Goal: Transaction & Acquisition: Subscribe to service/newsletter

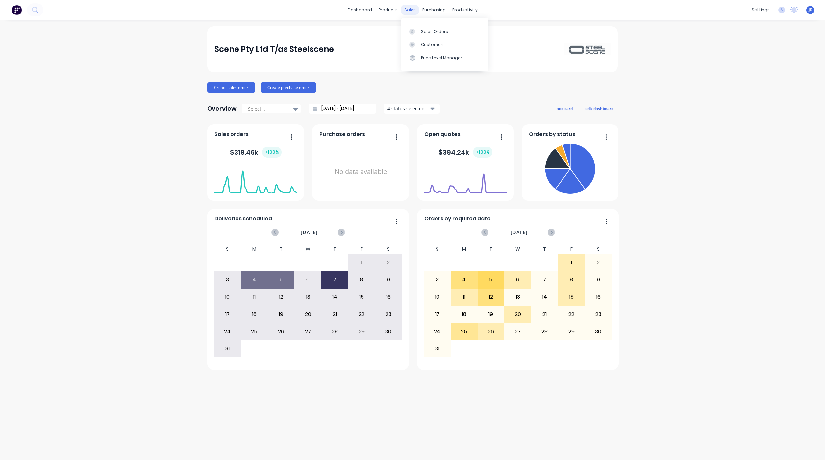
click at [409, 8] on div "sales" at bounding box center [410, 10] width 18 height 10
drag, startPoint x: 414, startPoint y: 34, endPoint x: 409, endPoint y: 36, distance: 5.9
click at [414, 34] on icon at bounding box center [412, 32] width 6 height 6
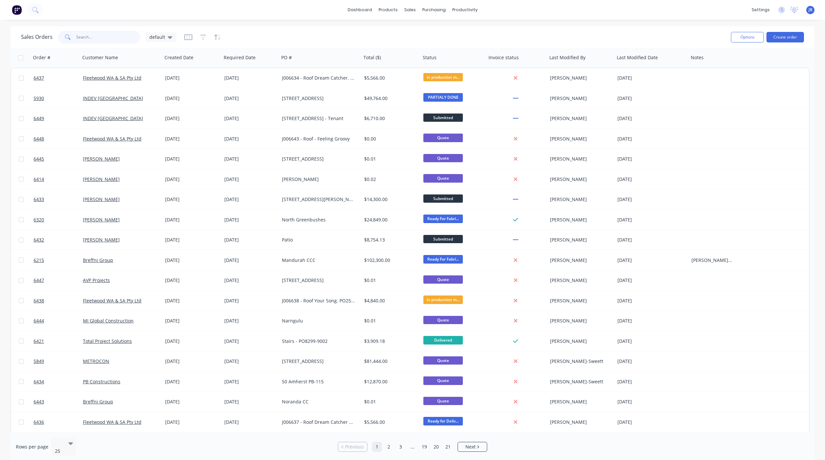
click at [99, 37] on input "text" at bounding box center [108, 37] width 64 height 13
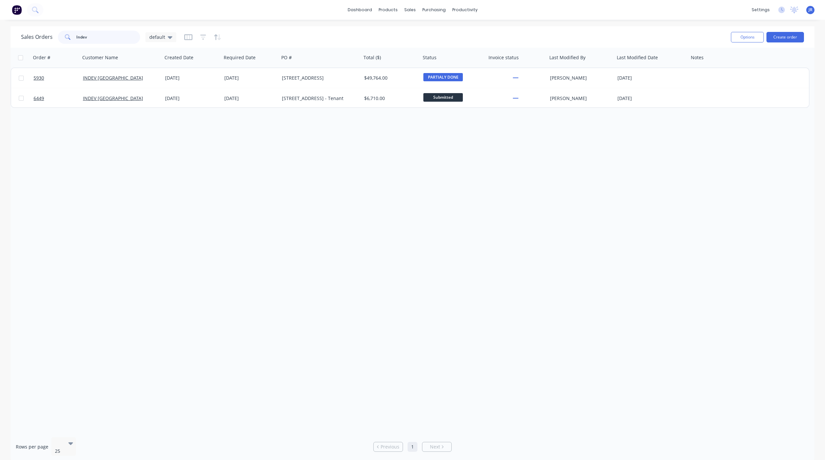
type input "Indev"
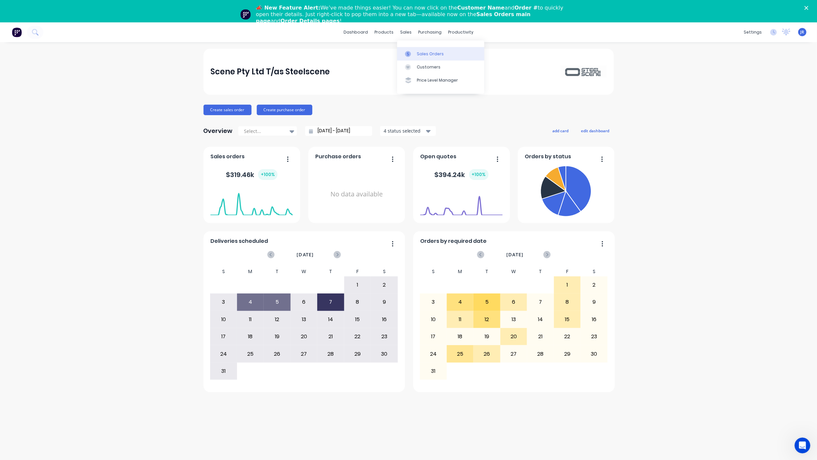
click at [409, 56] on icon at bounding box center [408, 54] width 6 height 6
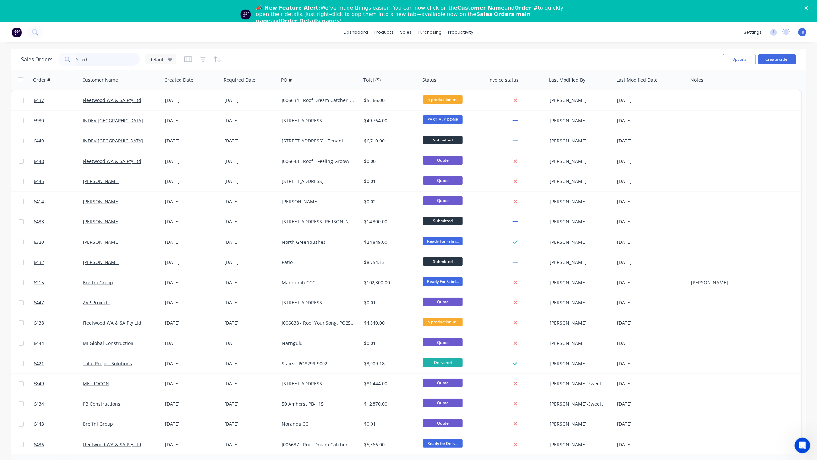
click at [110, 58] on input "text" at bounding box center [108, 59] width 64 height 13
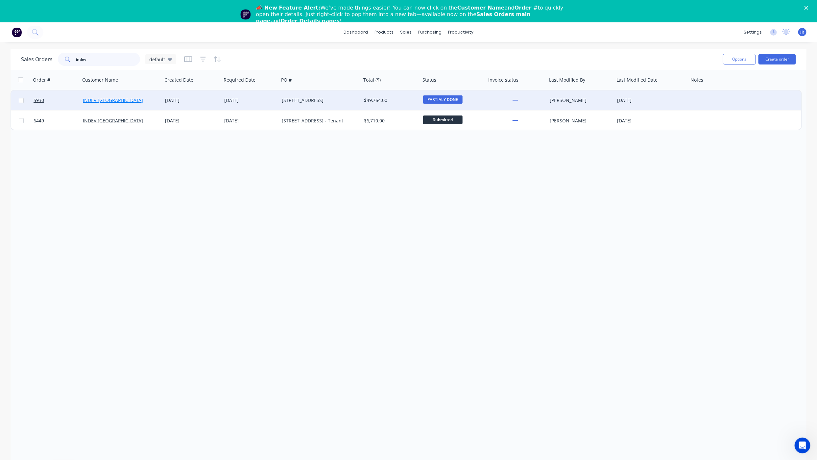
type input "indev"
click at [97, 103] on link "INDEV [GEOGRAPHIC_DATA]" at bounding box center [113, 100] width 60 height 6
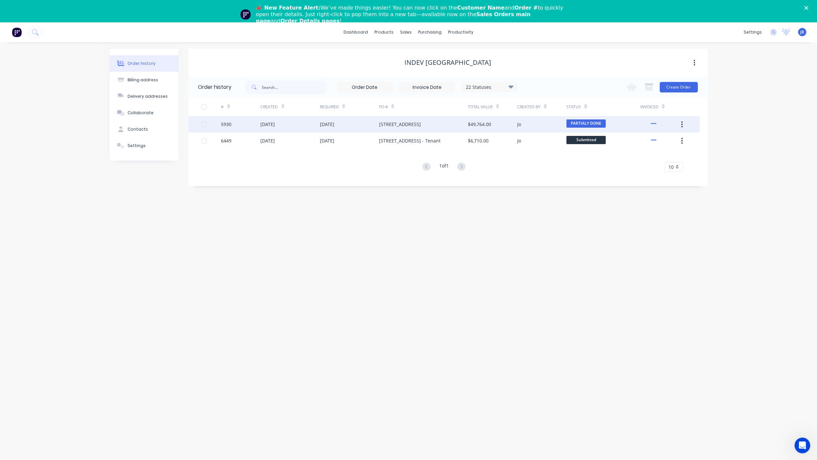
click at [275, 123] on div "[DATE]" at bounding box center [268, 124] width 14 height 7
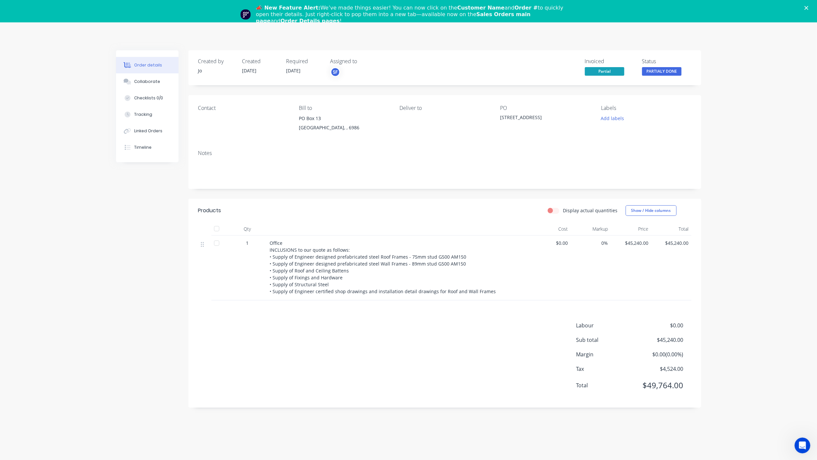
drag, startPoint x: 186, startPoint y: 308, endPoint x: 189, endPoint y: 303, distance: 6.1
click at [186, 308] on div "Created by Jo Created 18/02/25 Required 01/08/25 Assigned to SF Invoiced Partia…" at bounding box center [408, 239] width 585 height 379
click at [640, 139] on icon at bounding box center [640, 141] width 4 height 6
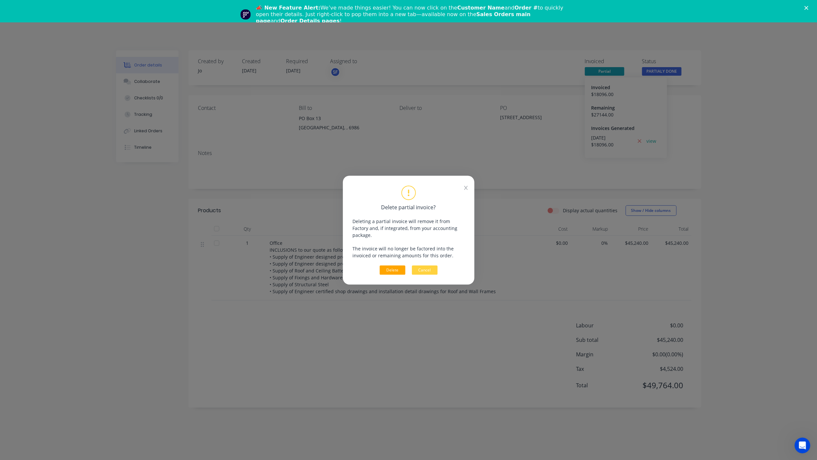
click at [392, 265] on button "Delete" at bounding box center [393, 269] width 26 height 9
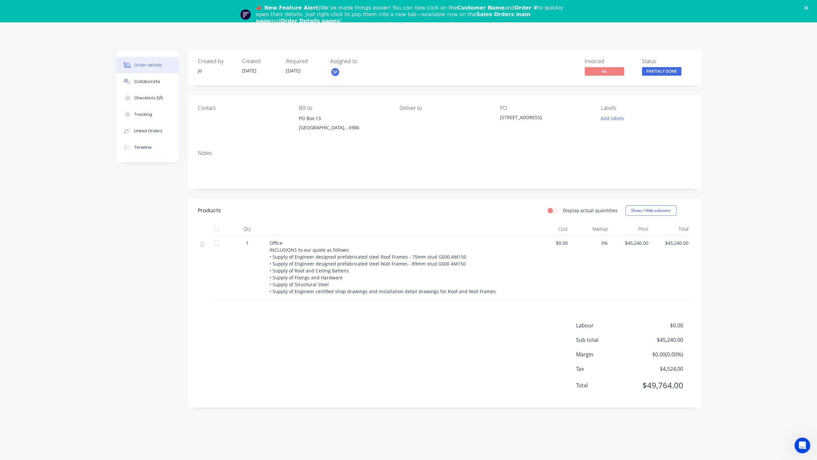
click at [809, 7] on polygon "Close" at bounding box center [807, 8] width 4 height 4
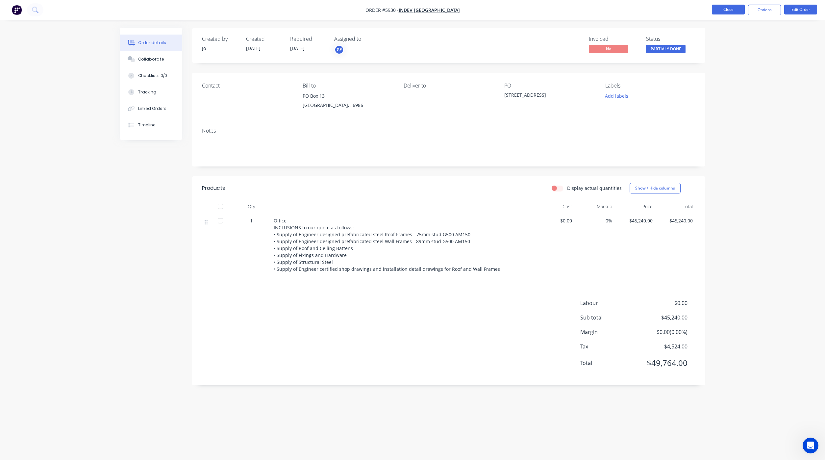
click at [736, 12] on button "Close" at bounding box center [728, 10] width 33 height 10
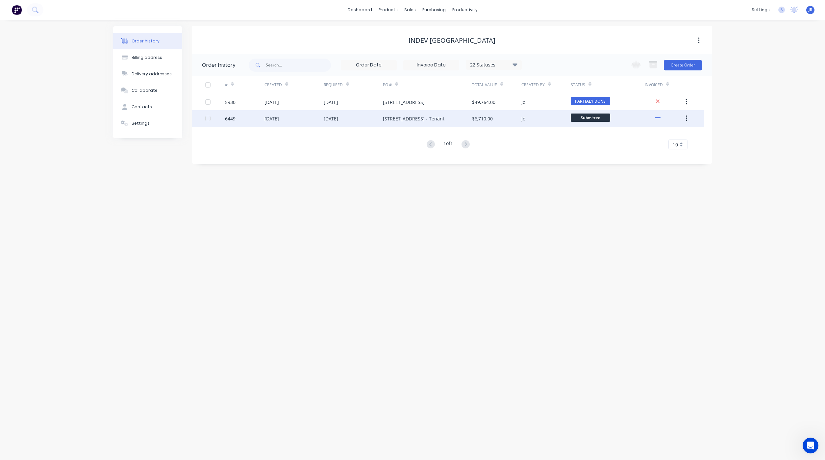
click at [272, 120] on div "[DATE]" at bounding box center [271, 118] width 14 height 7
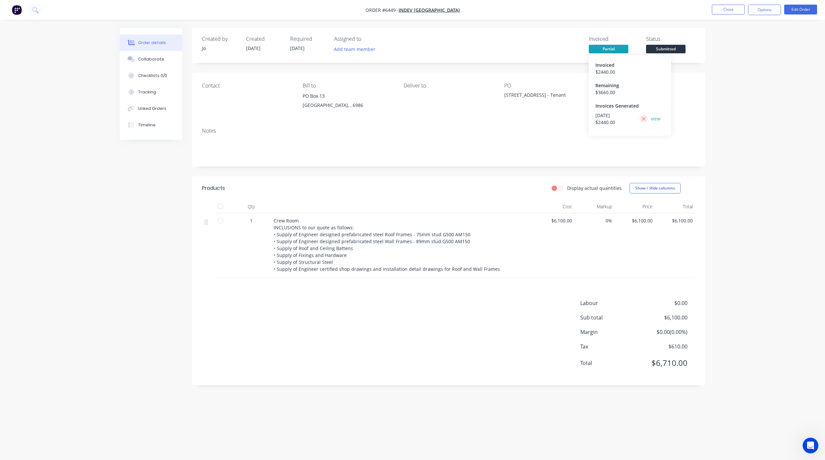
click at [642, 118] on icon at bounding box center [643, 119] width 4 height 6
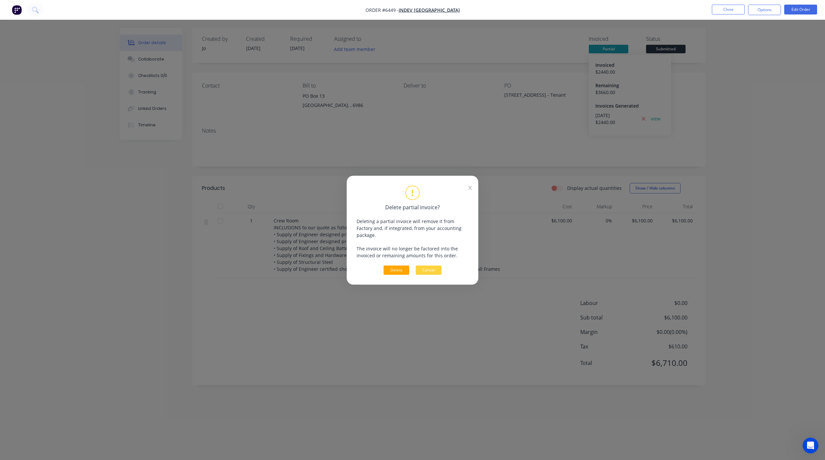
click at [393, 270] on button "Delete" at bounding box center [397, 269] width 26 height 9
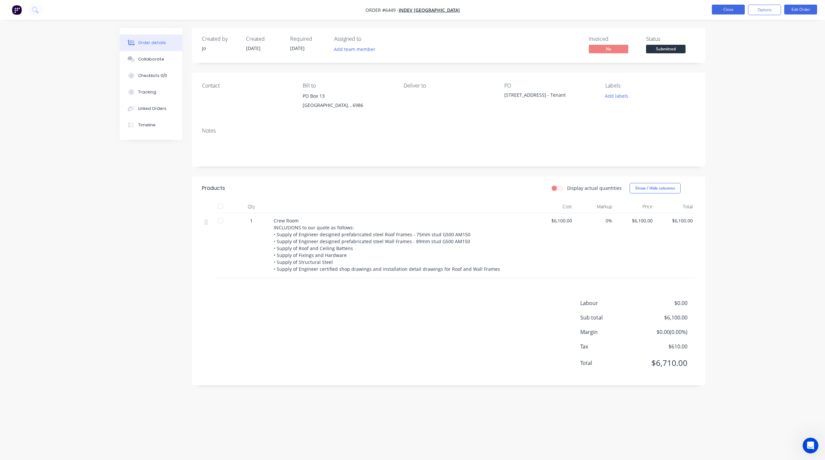
click at [731, 9] on button "Close" at bounding box center [728, 10] width 33 height 10
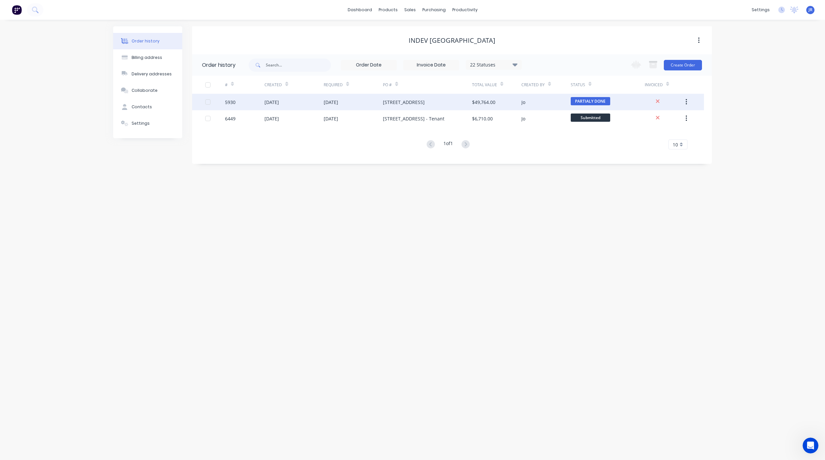
click at [279, 104] on div "[DATE]" at bounding box center [271, 102] width 14 height 7
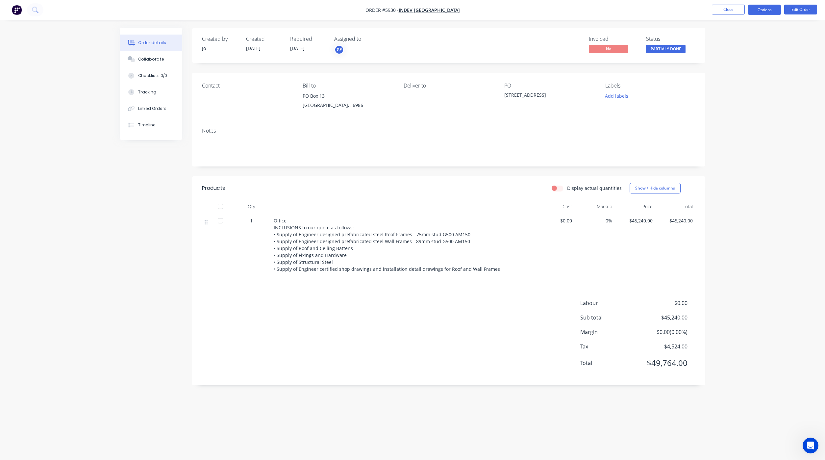
click at [765, 13] on button "Options" at bounding box center [764, 10] width 33 height 11
click at [739, 54] on div "Partial Invoice" at bounding box center [744, 53] width 61 height 10
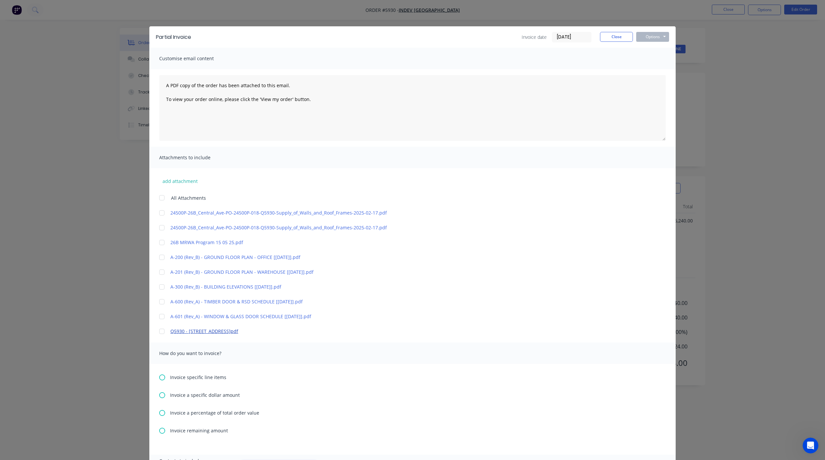
click at [183, 332] on link "Q5930 - 26 Central Ave.pdf" at bounding box center [402, 331] width 465 height 7
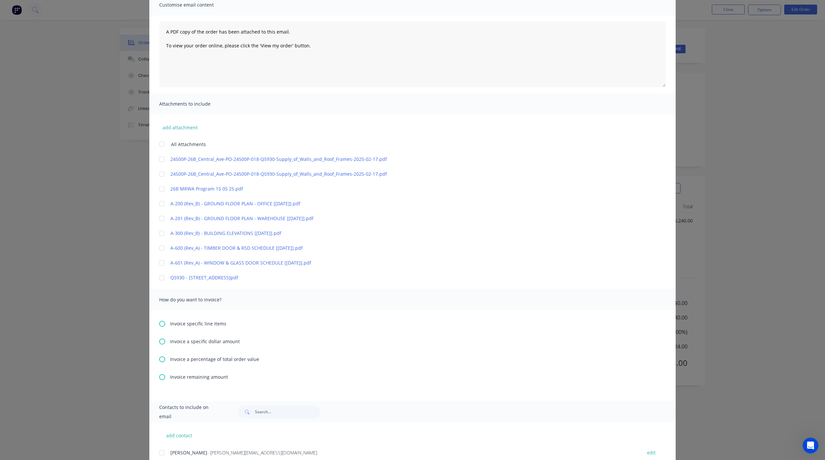
scroll to position [125, 0]
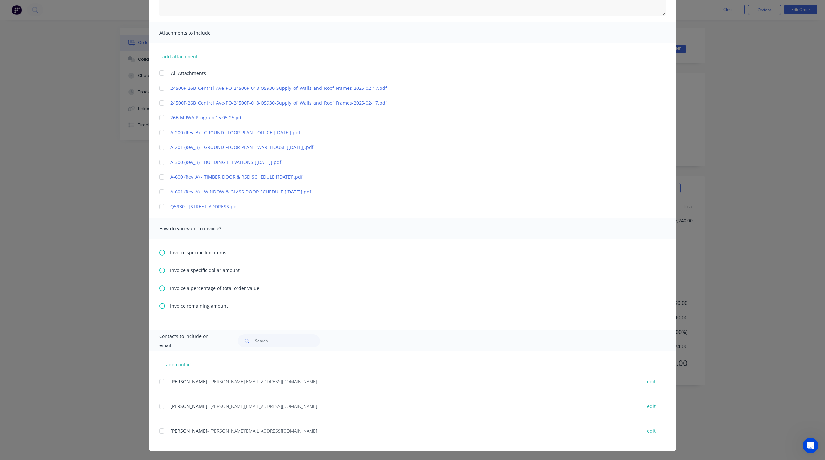
click at [160, 286] on icon at bounding box center [162, 288] width 6 height 6
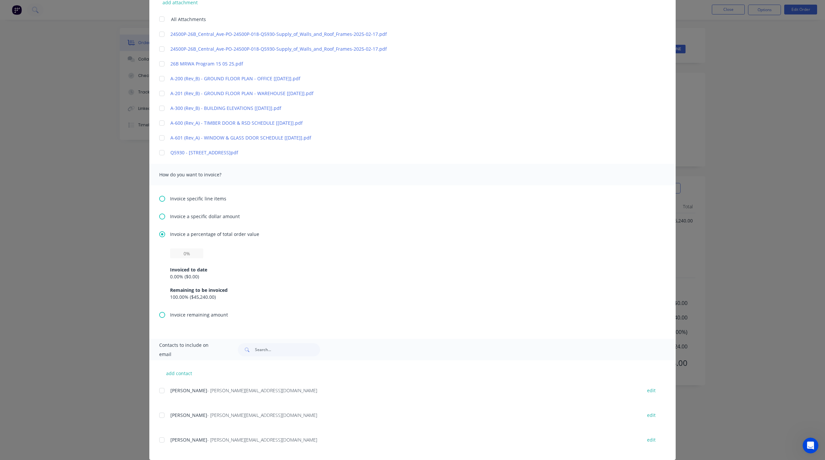
scroll to position [187, 0]
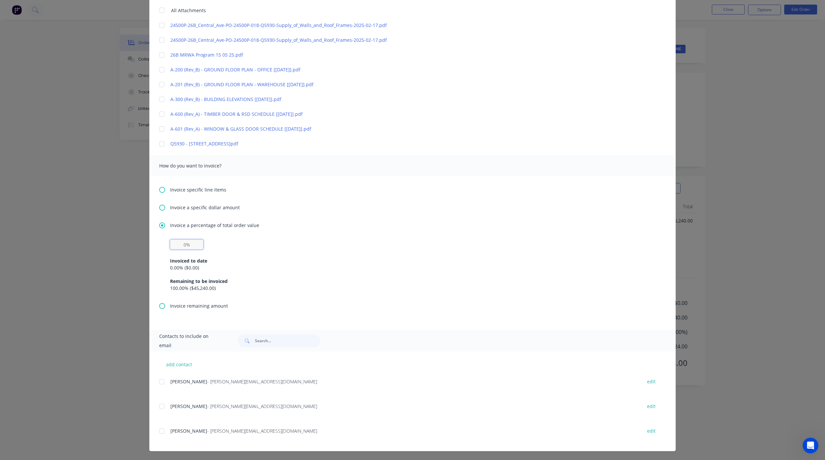
click at [171, 246] on input "text" at bounding box center [186, 244] width 33 height 10
type input "40%"
click at [155, 385] on div at bounding box center [161, 381] width 13 height 13
click at [160, 432] on div at bounding box center [161, 430] width 13 height 13
click at [161, 380] on div at bounding box center [161, 381] width 13 height 13
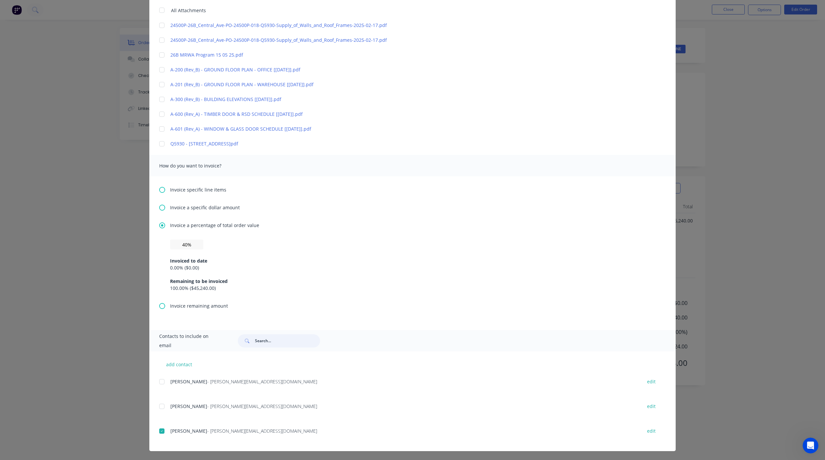
click at [161, 380] on div at bounding box center [161, 381] width 13 height 13
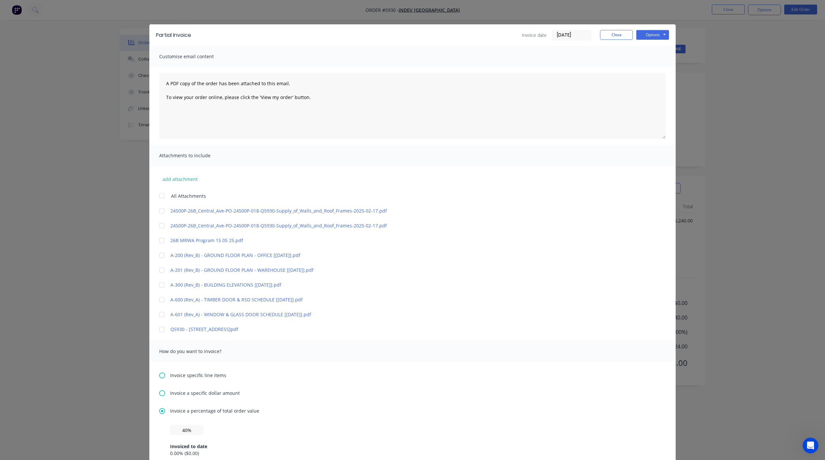
scroll to position [0, 0]
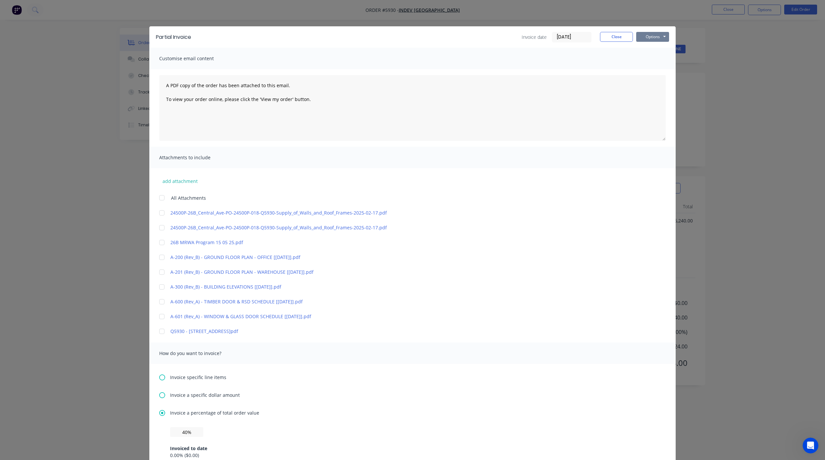
click at [651, 35] on button "Options" at bounding box center [652, 37] width 33 height 10
click at [649, 43] on button "Preview" at bounding box center [657, 48] width 42 height 11
click at [647, 38] on button "Options" at bounding box center [652, 37] width 33 height 10
click at [649, 69] on button "Email" at bounding box center [657, 70] width 42 height 11
click at [172, 426] on div "Invoice a percentage of total order value Invoiced to date 0.00 % ( $0.00 ) Rem…" at bounding box center [412, 449] width 507 height 81
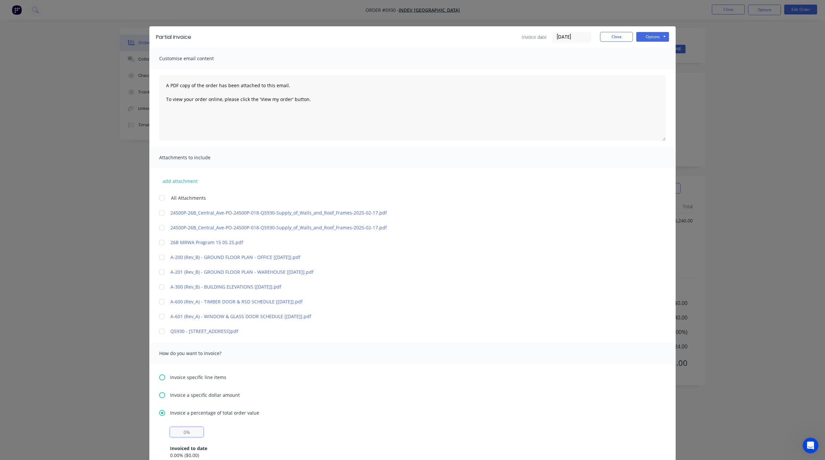
drag, startPoint x: 174, startPoint y: 434, endPoint x: 170, endPoint y: 432, distance: 4.5
click at [174, 434] on input "text" at bounding box center [186, 432] width 33 height 10
type input "40%"
click at [650, 34] on button "Options" at bounding box center [652, 37] width 33 height 10
click at [648, 70] on button "Email" at bounding box center [657, 70] width 42 height 11
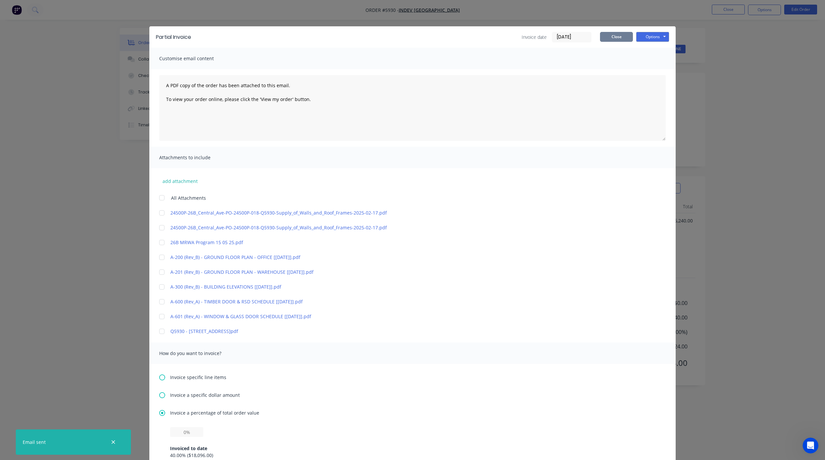
click at [610, 37] on button "Close" at bounding box center [616, 37] width 33 height 10
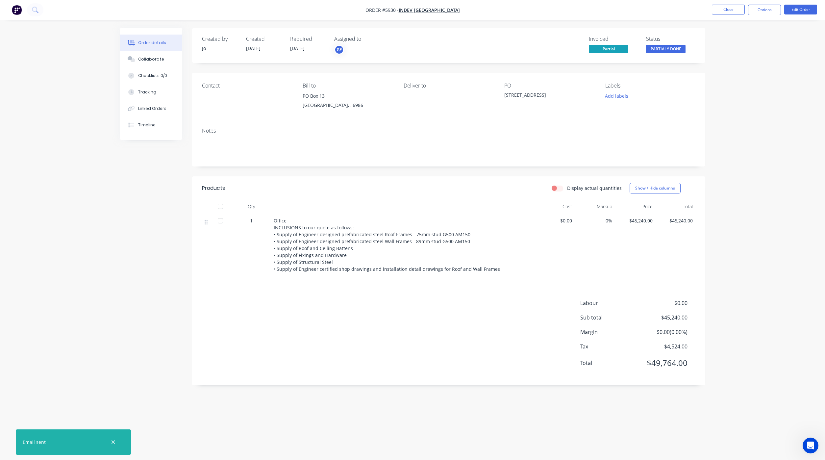
click at [721, 16] on nav "Order #5930 - INDEV WA Close Options Edit Order" at bounding box center [412, 10] width 825 height 20
click at [721, 12] on button "Close" at bounding box center [728, 10] width 33 height 10
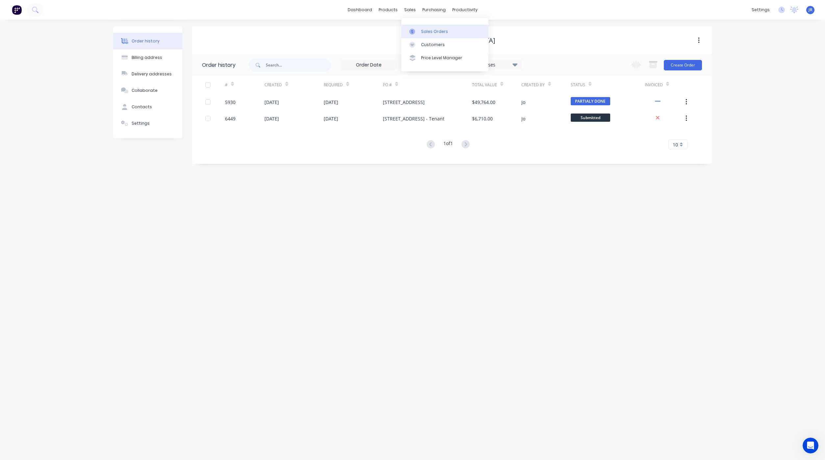
click at [418, 29] on div at bounding box center [414, 32] width 10 height 6
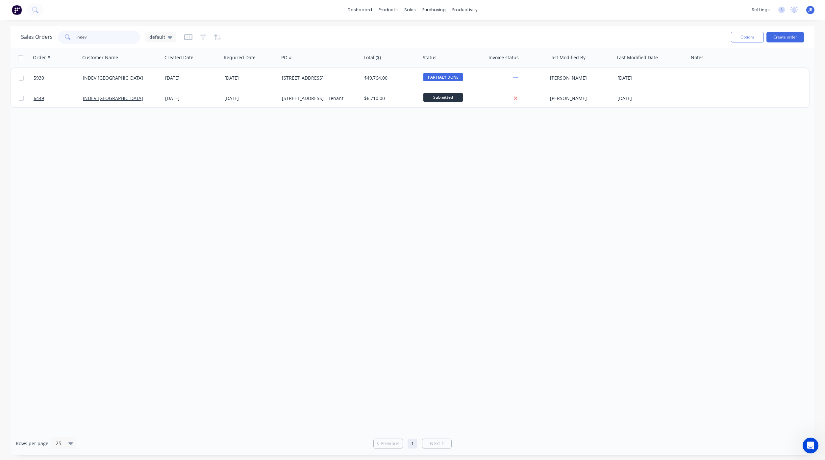
drag, startPoint x: 110, startPoint y: 31, endPoint x: -17, endPoint y: 34, distance: 126.3
click at [0, 34] on html "dashboard products sales purchasing productivity dashboard products Product Cat…" at bounding box center [412, 230] width 825 height 460
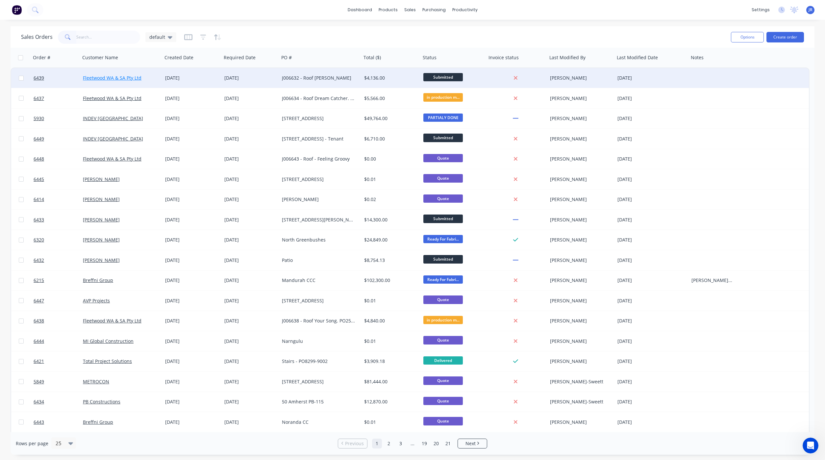
click at [131, 75] on link "Fleetwood WA & SA Pty Ltd" at bounding box center [112, 78] width 59 height 6
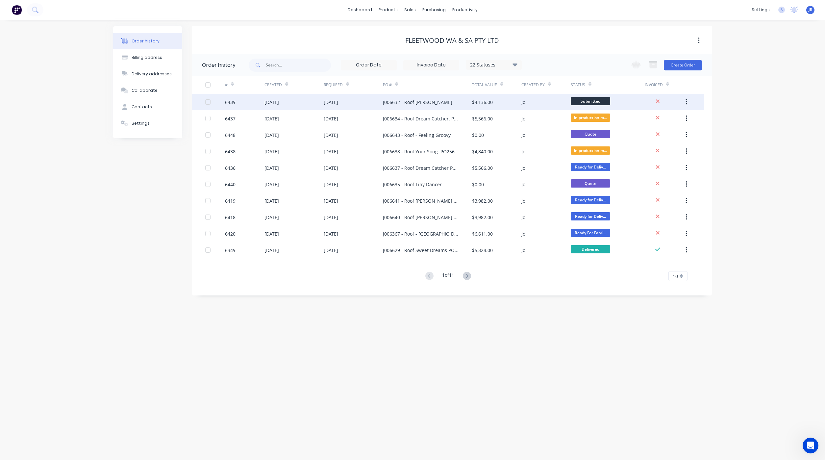
click at [279, 103] on div "13 Aug 2025" at bounding box center [271, 102] width 14 height 7
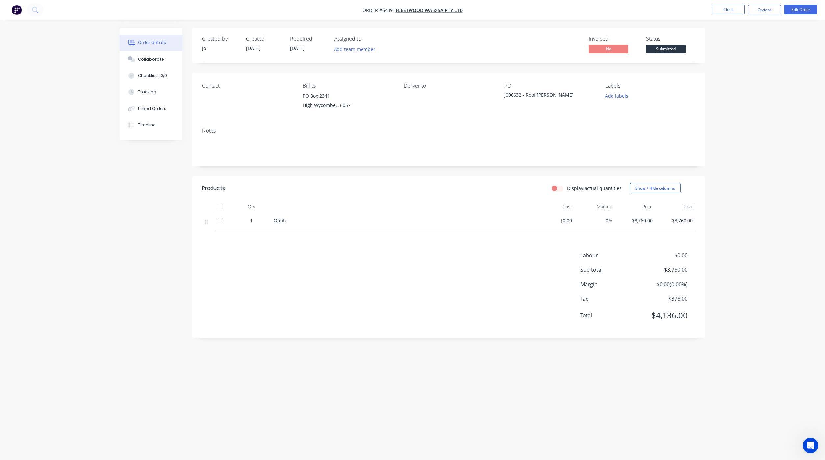
click at [120, 219] on div "Created by Jo Created 13/08/25 Required 13/08/25 Assigned to Add team member In…" at bounding box center [412, 217] width 585 height 379
click at [715, 13] on button "Close" at bounding box center [728, 10] width 33 height 10
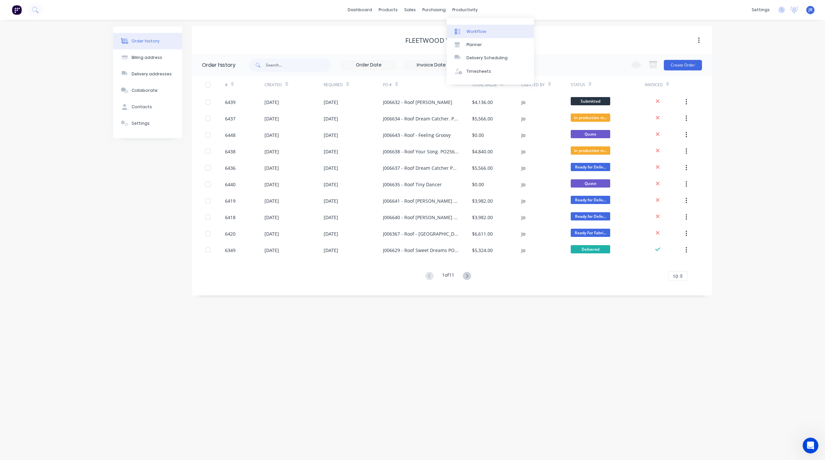
click at [469, 29] on div "Workflow" at bounding box center [476, 32] width 20 height 6
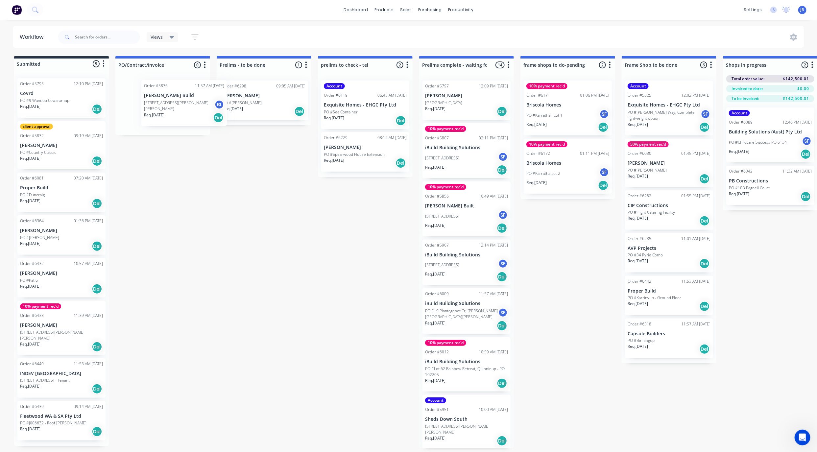
drag, startPoint x: 45, startPoint y: 245, endPoint x: 171, endPoint y: 110, distance: 184.8
click at [171, 110] on div "Submitted 9 Status colour #273444 hex #273444 Save Cancel Summaries Total order…" at bounding box center [829, 266] width 1669 height 420
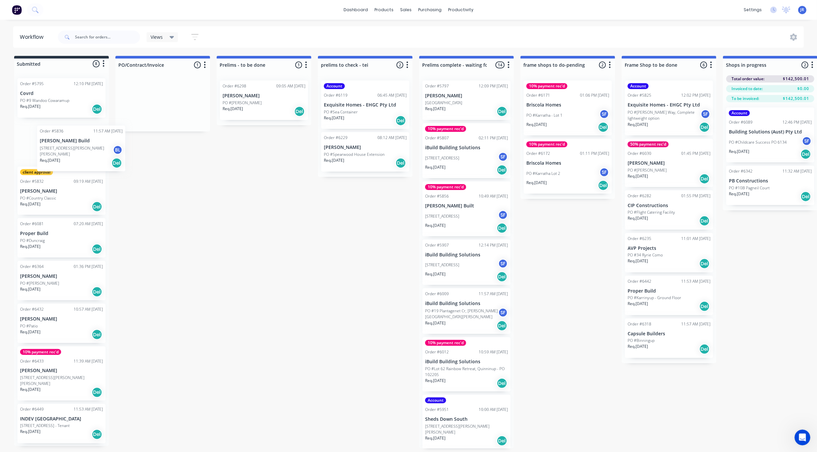
drag, startPoint x: 171, startPoint y: 110, endPoint x: 87, endPoint y: 157, distance: 95.9
click at [87, 157] on div "Submitted 8 Status colour #273444 hex #273444 Save Cancel Summaries Total order…" at bounding box center [829, 266] width 1669 height 420
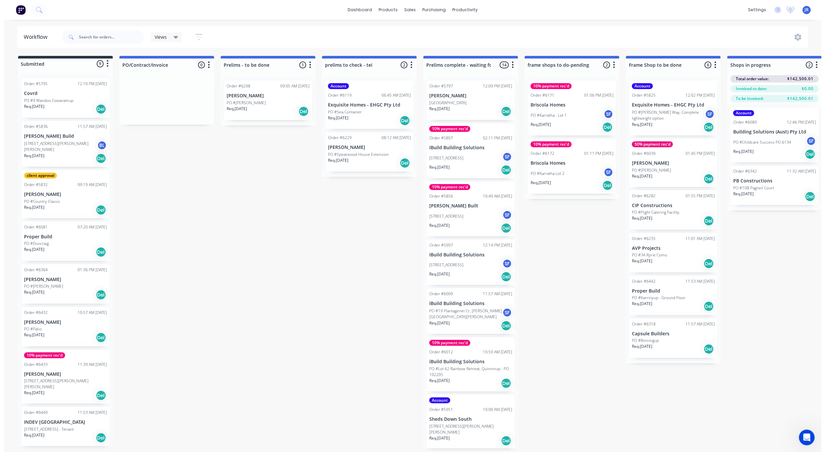
scroll to position [35, 0]
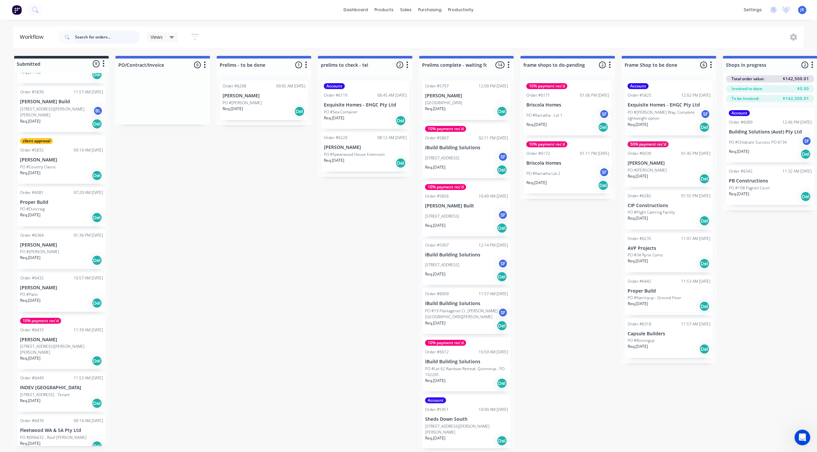
click at [98, 35] on input "text" at bounding box center [107, 37] width 65 height 13
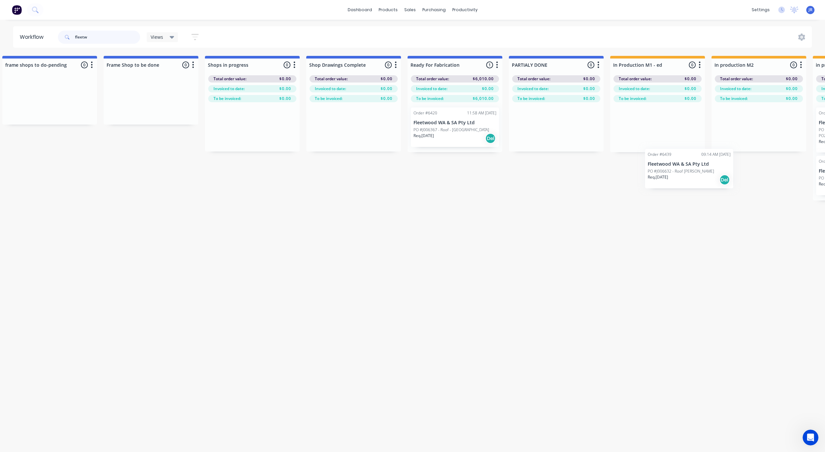
scroll to position [0, 521]
drag, startPoint x: 45, startPoint y: 104, endPoint x: 433, endPoint y: 127, distance: 388.5
click at [433, 127] on div "Submitted 1 Status colour #273444 hex #273444 Save Cancel Summaries Total order…" at bounding box center [308, 219] width 1669 height 327
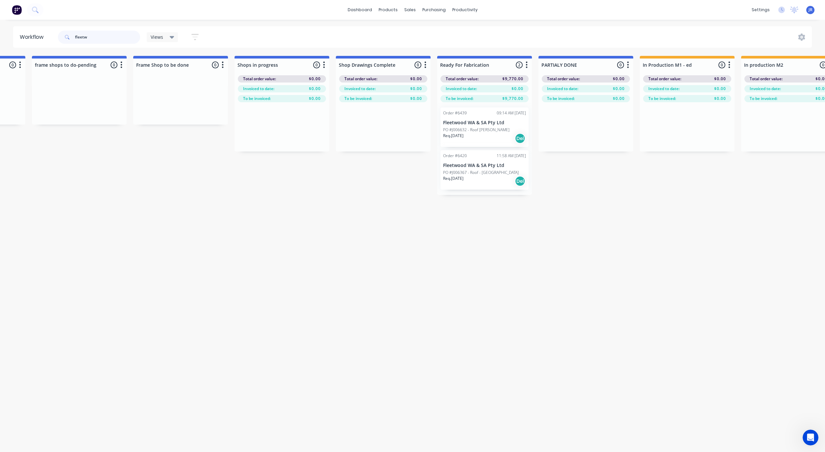
scroll to position [0, 492]
type input "fleetw"
click at [463, 171] on p "PO #J006367 - Roof - Kookaburra" at bounding box center [477, 173] width 76 height 6
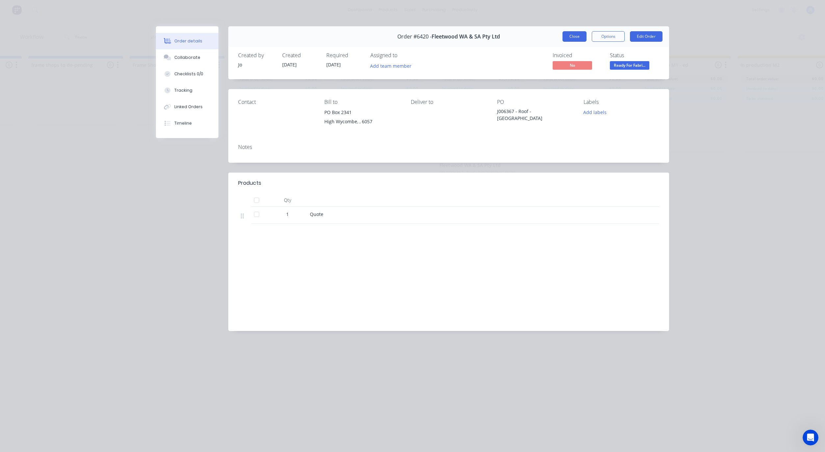
click at [580, 37] on button "Close" at bounding box center [574, 36] width 24 height 11
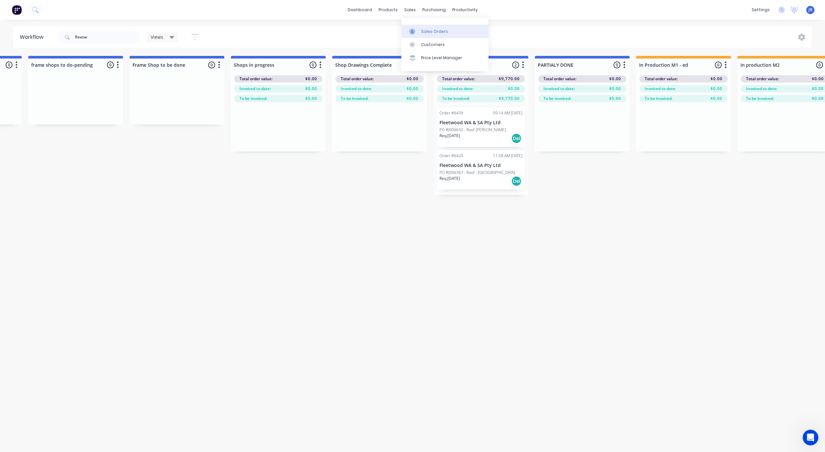
click at [419, 33] on div at bounding box center [414, 32] width 10 height 6
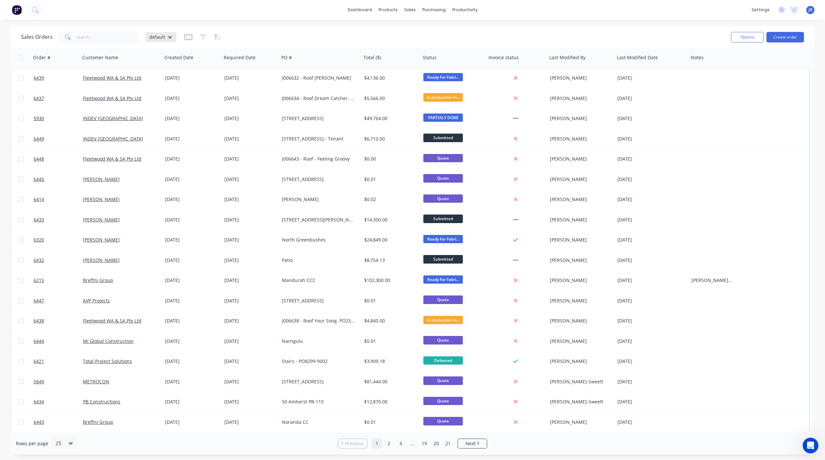
click at [173, 37] on div "default" at bounding box center [160, 37] width 31 height 10
click at [157, 121] on button "Not Invoiced" at bounding box center [184, 120] width 75 height 8
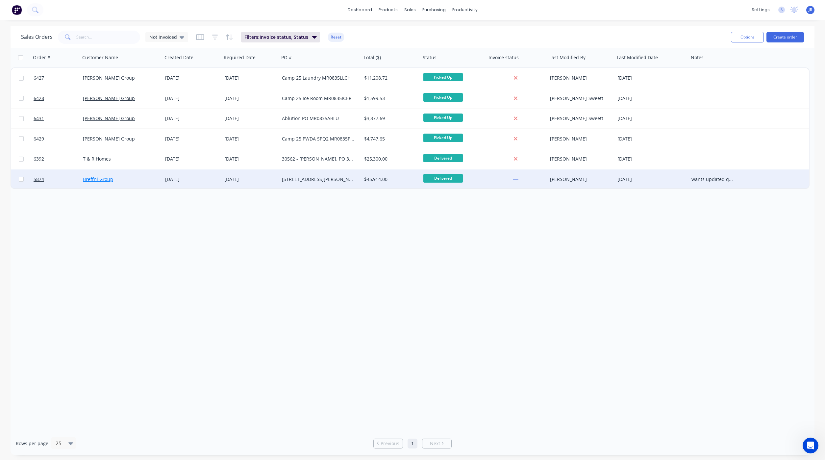
click at [99, 182] on link "Breffni Group" at bounding box center [98, 179] width 30 height 6
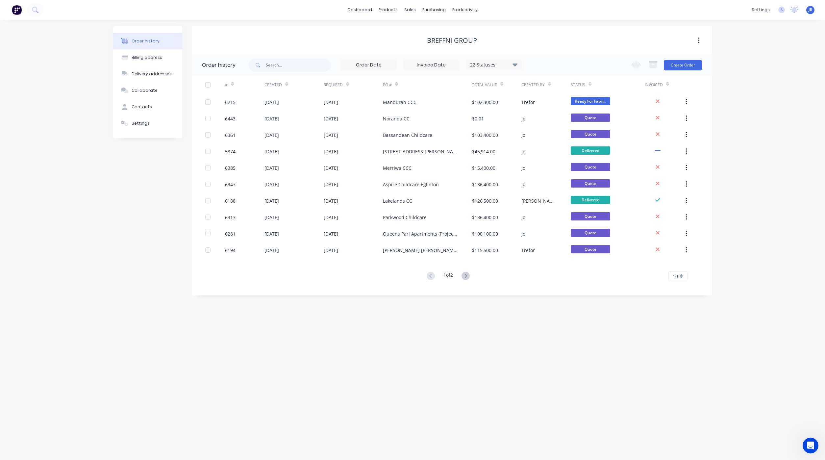
click at [130, 203] on div "Order history Billing address Delivery addresses Collaborate Contacts Settings" at bounding box center [147, 160] width 69 height 269
drag, startPoint x: 412, startPoint y: 11, endPoint x: 389, endPoint y: 16, distance: 24.2
click at [412, 11] on div "sales" at bounding box center [410, 10] width 18 height 10
click at [420, 33] on link "Sales Orders" at bounding box center [444, 31] width 87 height 13
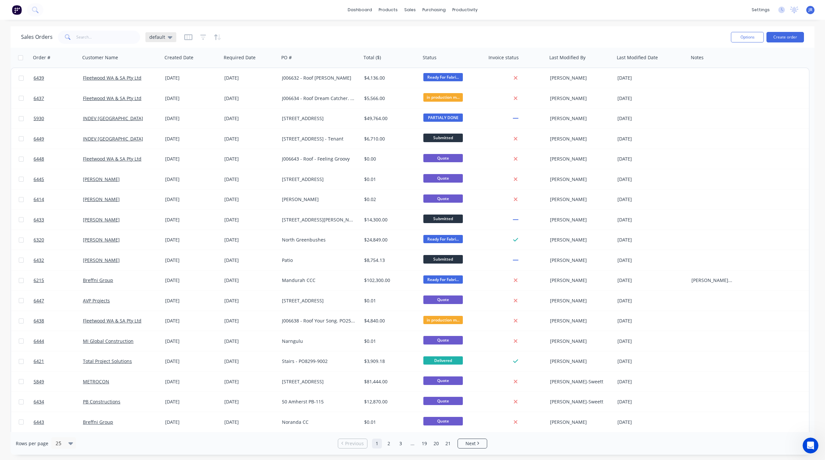
click at [168, 38] on icon at bounding box center [170, 37] width 5 height 7
click at [158, 119] on button "Not Invoiced" at bounding box center [184, 120] width 75 height 8
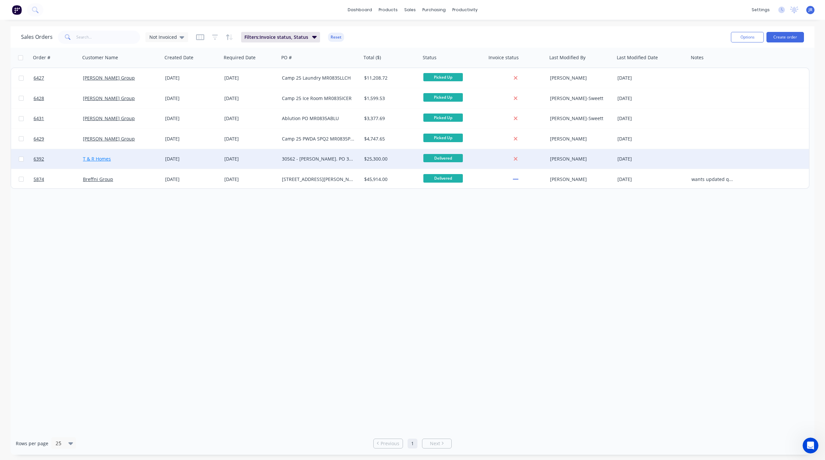
click at [95, 157] on link "T & R Homes" at bounding box center [97, 159] width 28 height 6
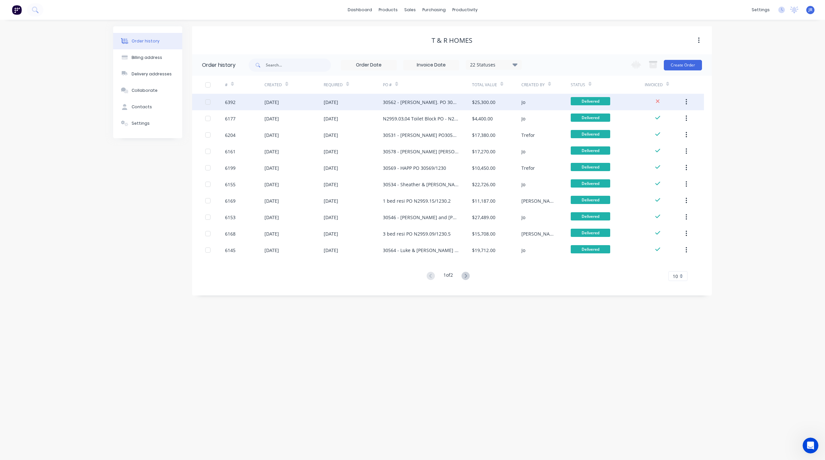
click at [421, 104] on div "30562 - Szombathy. PO 30562/1230" at bounding box center [421, 102] width 76 height 7
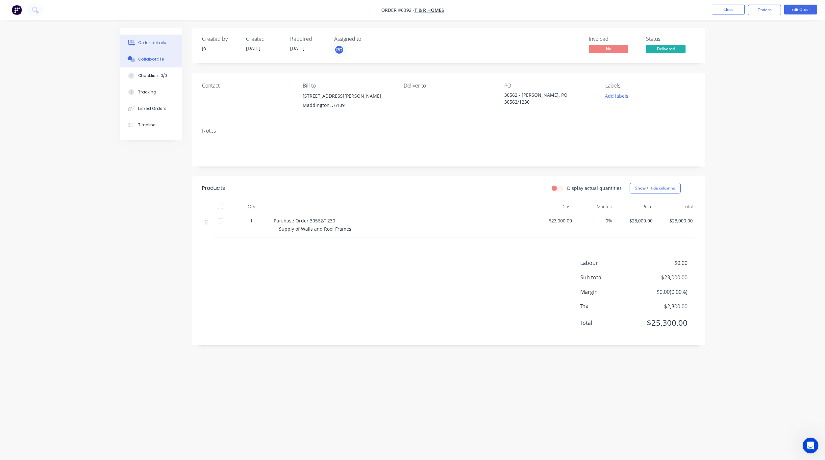
drag, startPoint x: 153, startPoint y: 56, endPoint x: 149, endPoint y: 62, distance: 6.9
click at [153, 56] on div "Collaborate" at bounding box center [151, 59] width 26 height 6
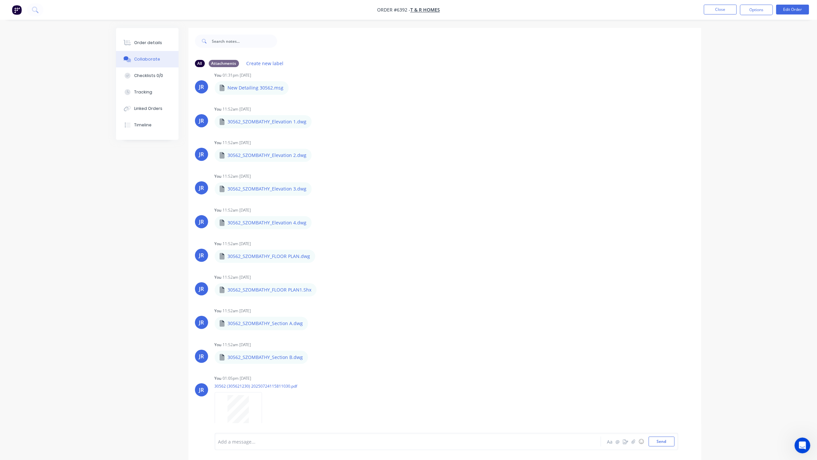
scroll to position [155, 0]
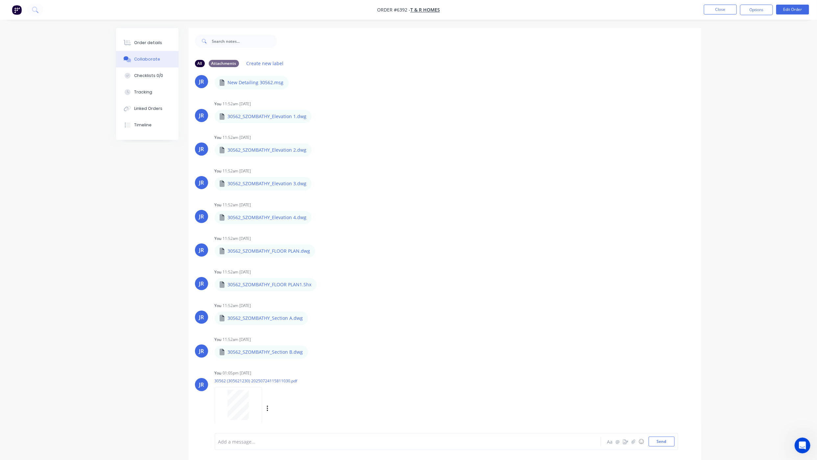
click at [251, 402] on div at bounding box center [238, 405] width 41 height 30
click at [161, 41] on button "Order details" at bounding box center [147, 43] width 62 height 16
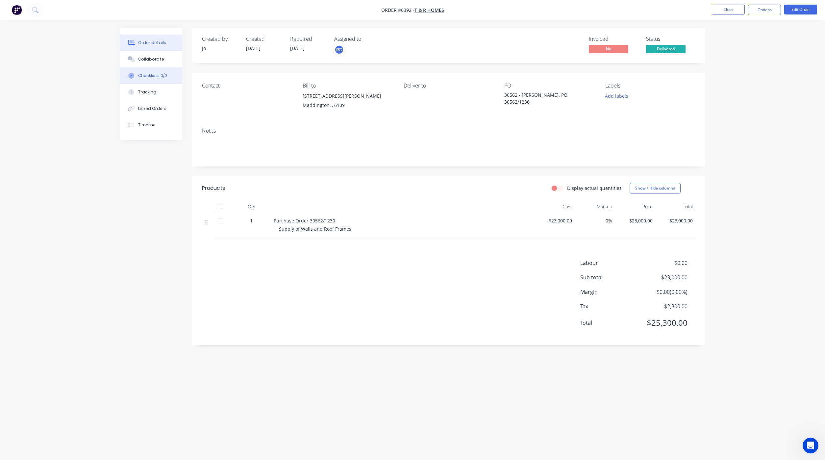
click at [130, 65] on button "Collaborate" at bounding box center [151, 59] width 62 height 16
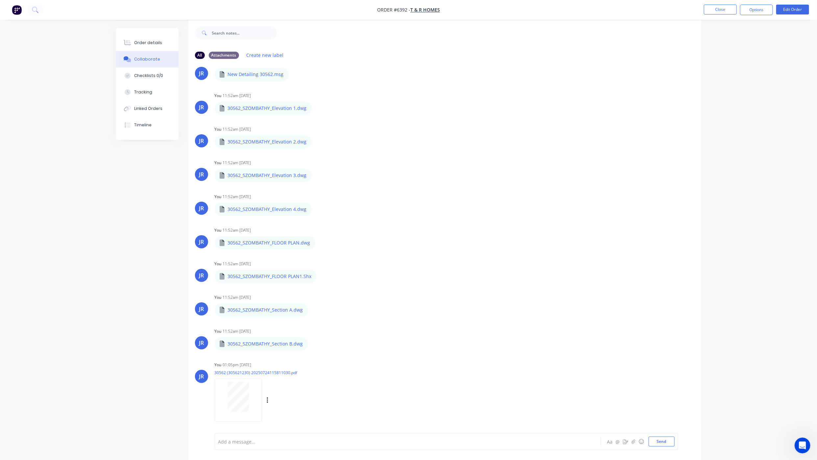
scroll to position [10, 0]
click at [268, 399] on icon "button" at bounding box center [268, 399] width 2 height 8
click at [284, 415] on button "Delete" at bounding box center [311, 414] width 74 height 15
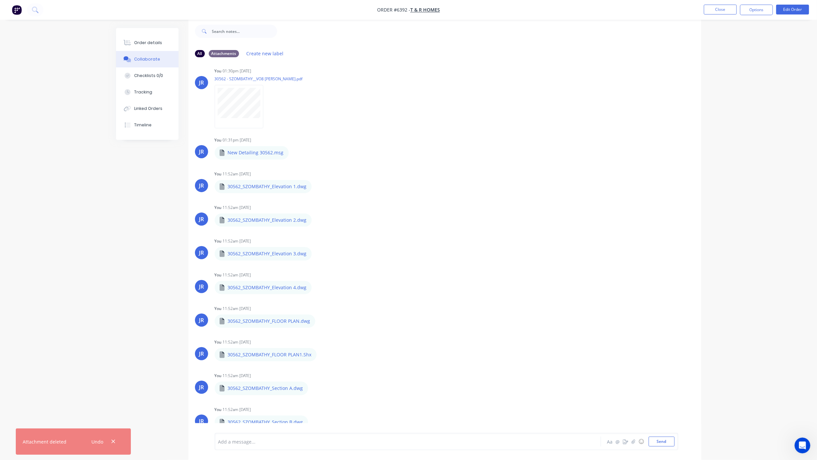
scroll to position [81, 0]
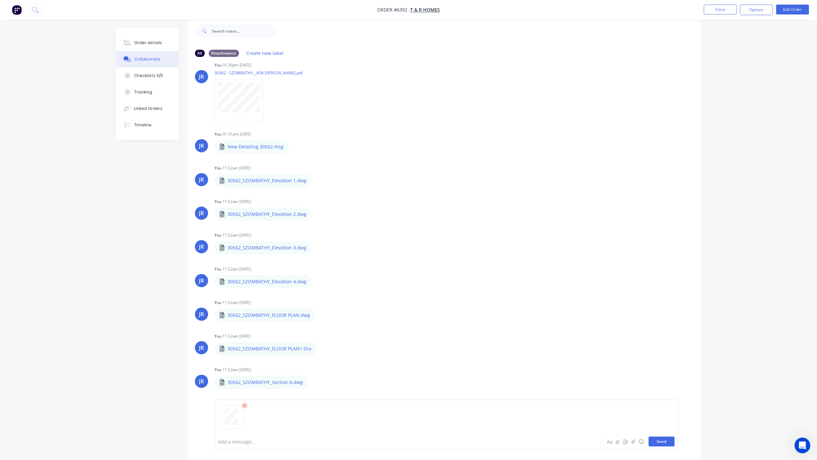
click at [668, 440] on button "Send" at bounding box center [662, 441] width 26 height 10
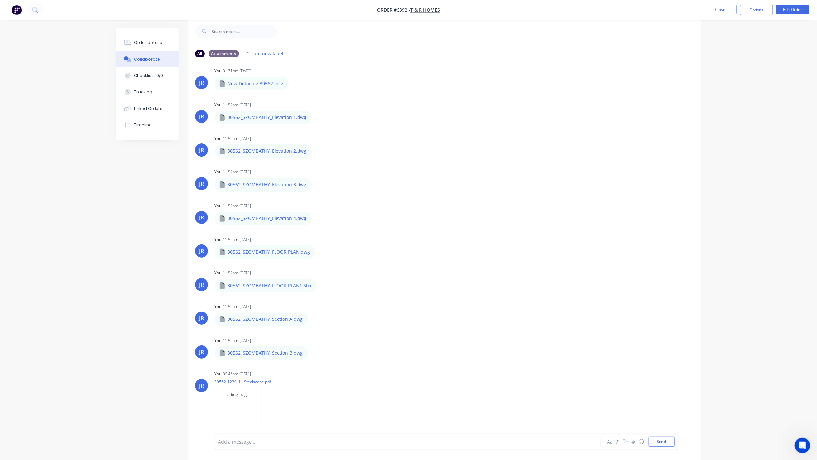
scroll to position [155, 0]
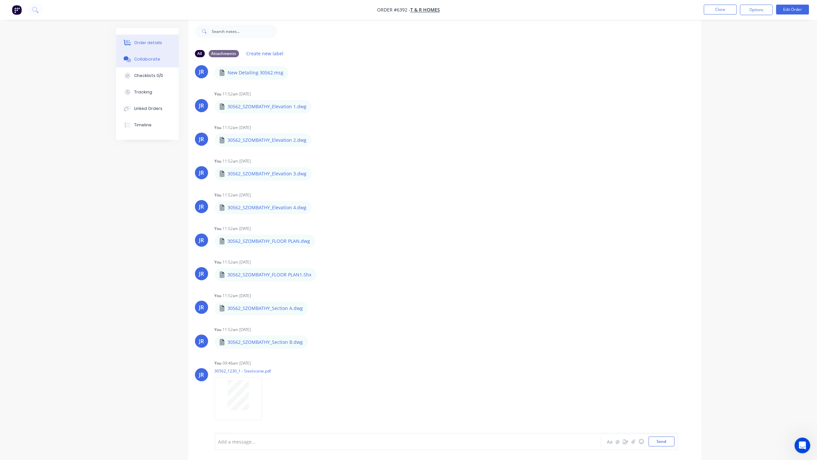
click at [150, 48] on button "Order details" at bounding box center [147, 43] width 62 height 16
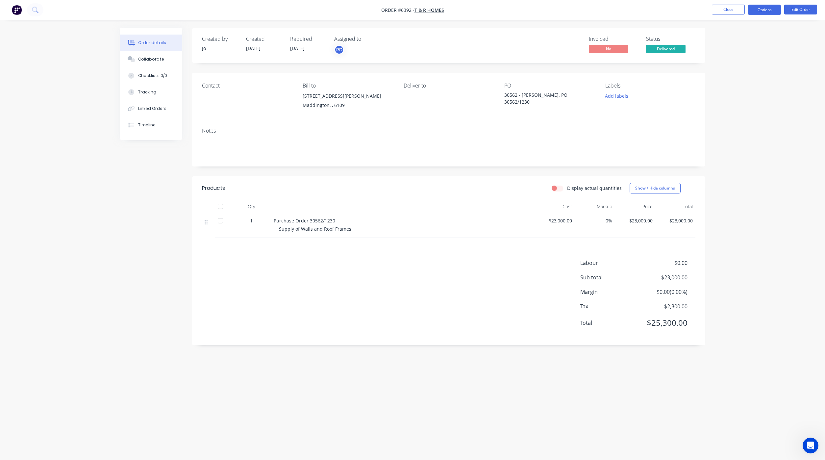
click at [772, 8] on button "Options" at bounding box center [764, 10] width 33 height 11
click at [740, 43] on div "Invoice" at bounding box center [744, 40] width 61 height 10
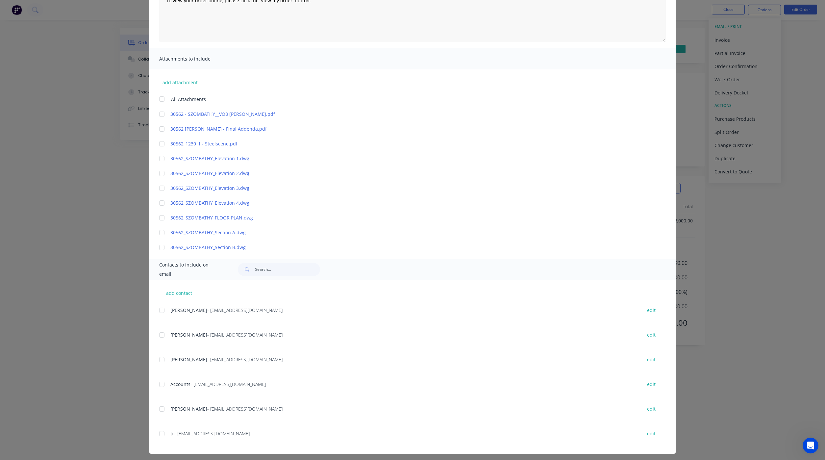
scroll to position [102, 0]
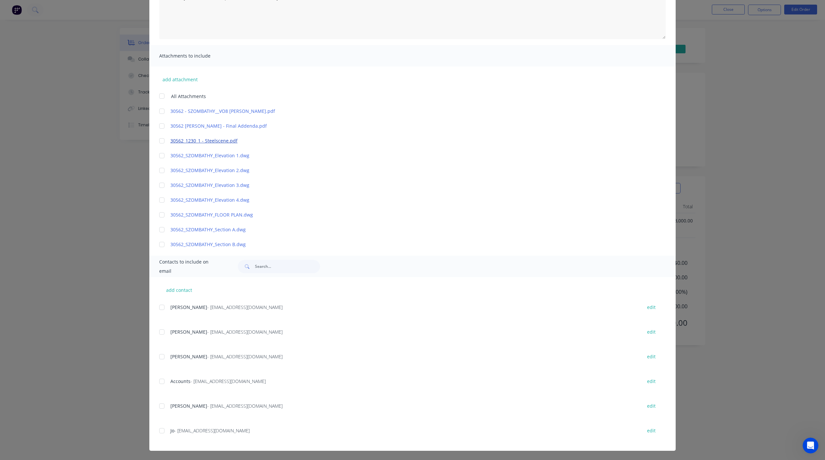
click at [213, 139] on link "30562_1230_1 - Steelscene.pdf" at bounding box center [402, 140] width 465 height 7
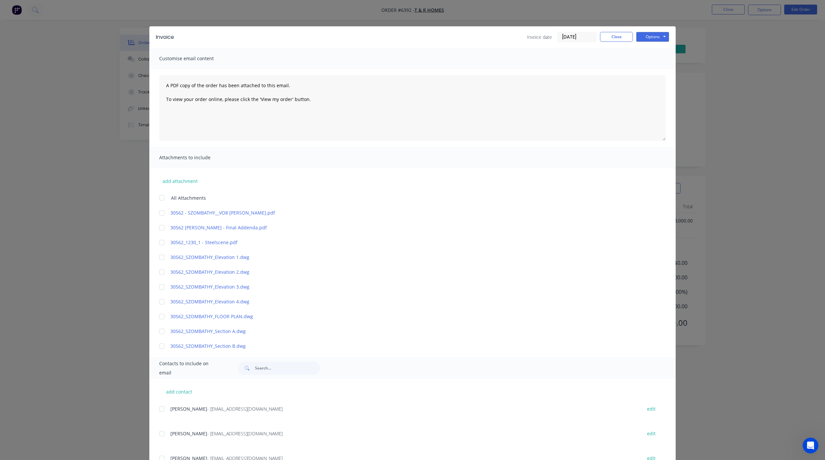
click at [159, 242] on div at bounding box center [161, 242] width 13 height 13
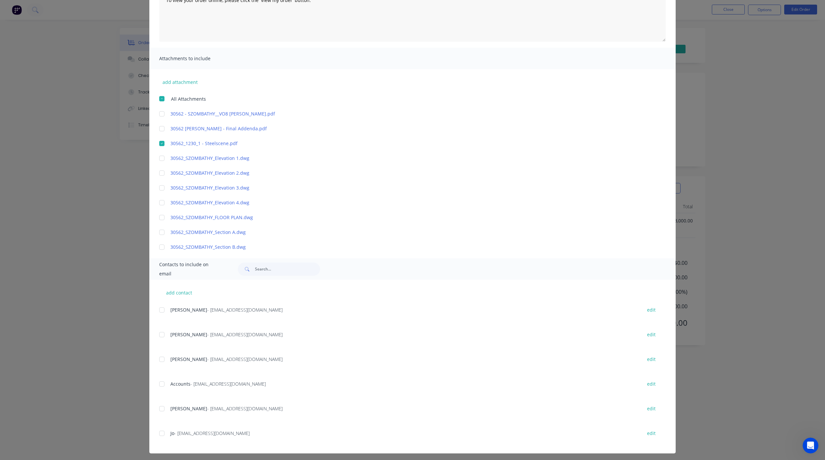
scroll to position [102, 0]
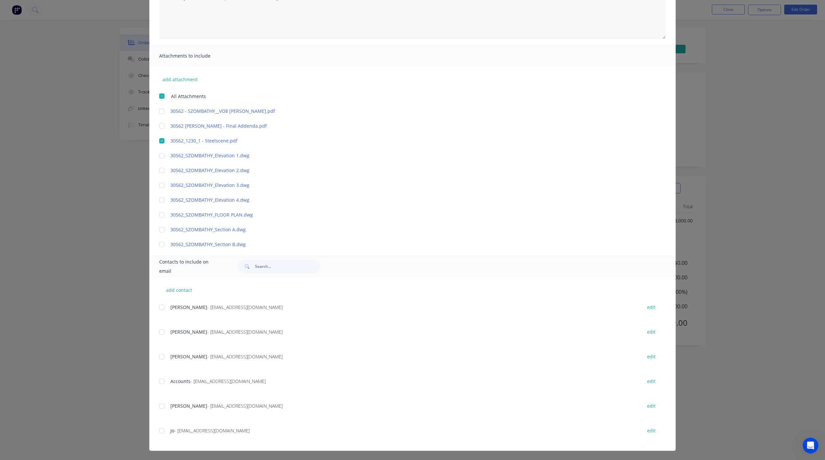
click at [159, 383] on div at bounding box center [161, 381] width 13 height 13
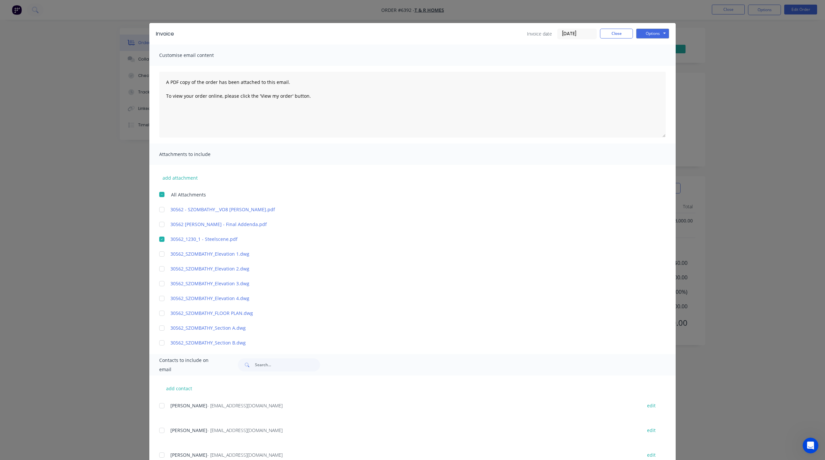
scroll to position [0, 0]
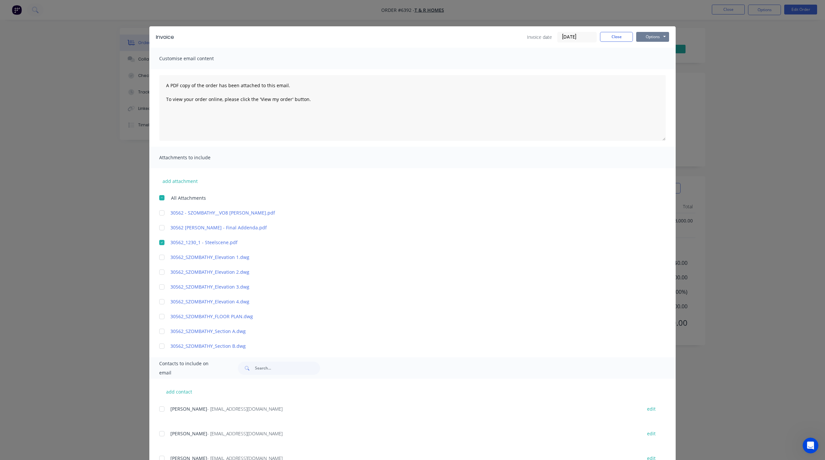
click at [648, 37] on button "Options" at bounding box center [652, 37] width 33 height 10
click at [646, 44] on button "Preview" at bounding box center [657, 48] width 42 height 11
click at [644, 37] on button "Options" at bounding box center [652, 37] width 33 height 10
click at [655, 67] on button "Email" at bounding box center [657, 70] width 42 height 11
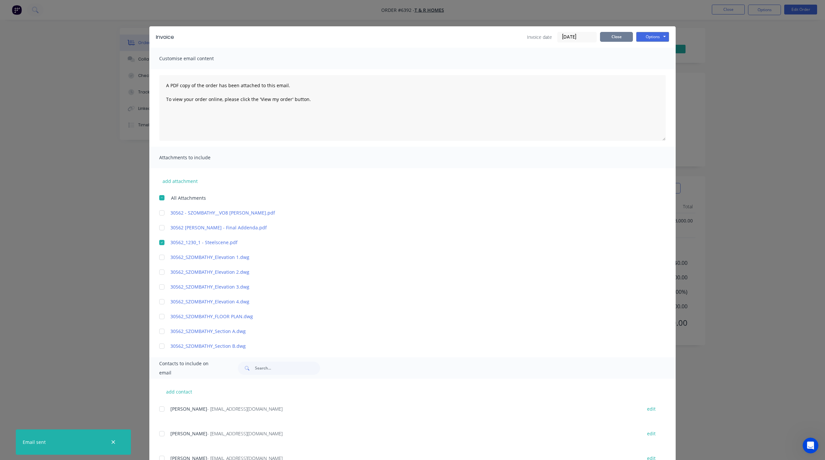
click at [614, 40] on button "Close" at bounding box center [616, 37] width 33 height 10
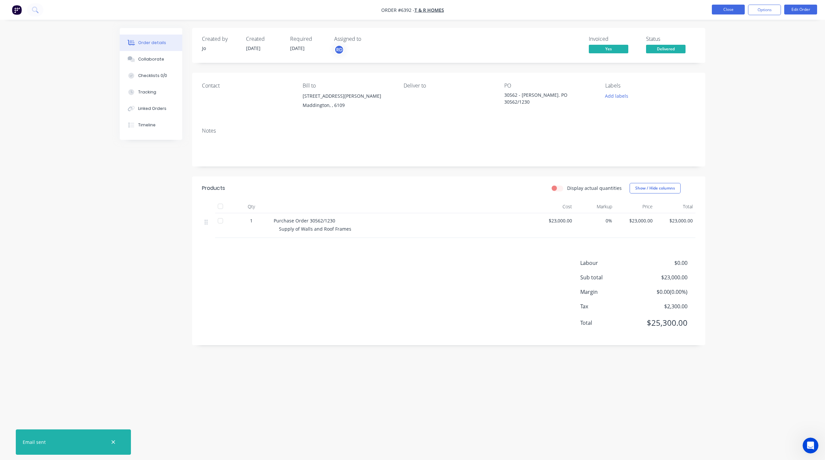
click at [719, 11] on button "Close" at bounding box center [728, 10] width 33 height 10
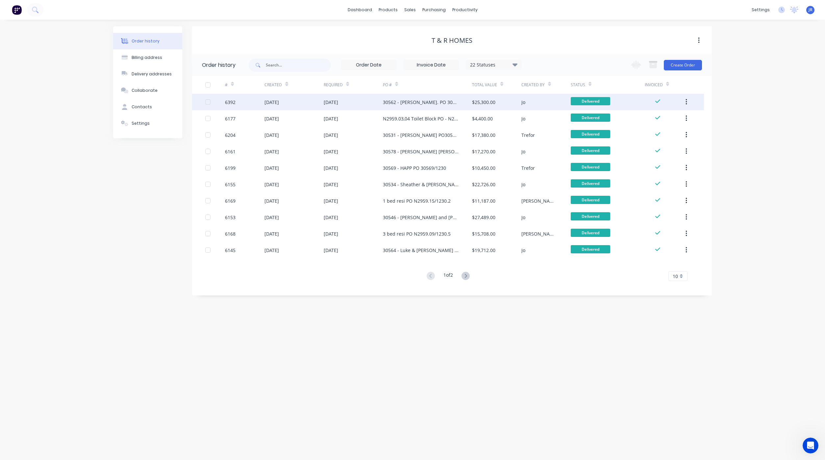
click at [400, 101] on div "30562 - Szombathy. PO 30562/1230" at bounding box center [421, 102] width 76 height 7
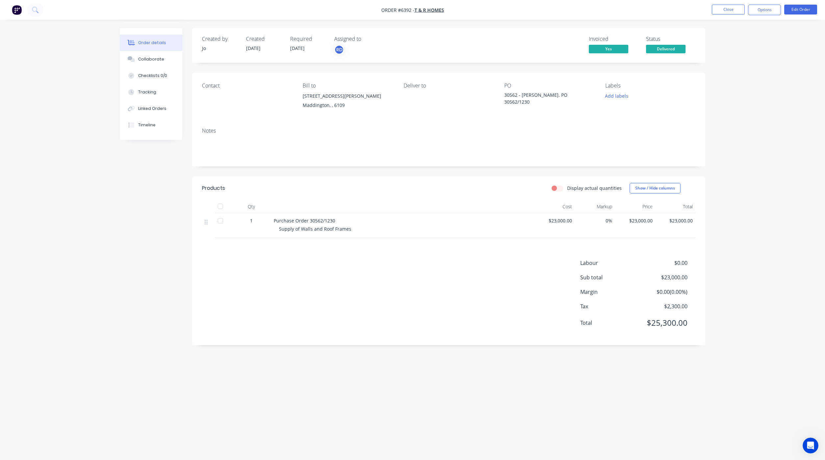
click at [810, 444] on icon "Open Intercom Messenger" at bounding box center [810, 445] width 5 height 5
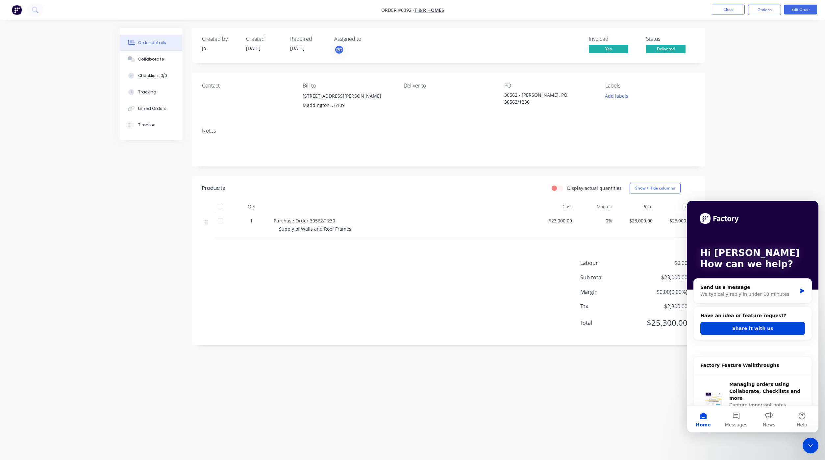
drag, startPoint x: 732, startPoint y: 418, endPoint x: 717, endPoint y: 414, distance: 15.6
click at [733, 418] on button "Messages" at bounding box center [736, 419] width 33 height 26
click at [698, 419] on button "Home" at bounding box center [703, 419] width 33 height 26
click at [704, 285] on div "Send us a message" at bounding box center [748, 287] width 96 height 7
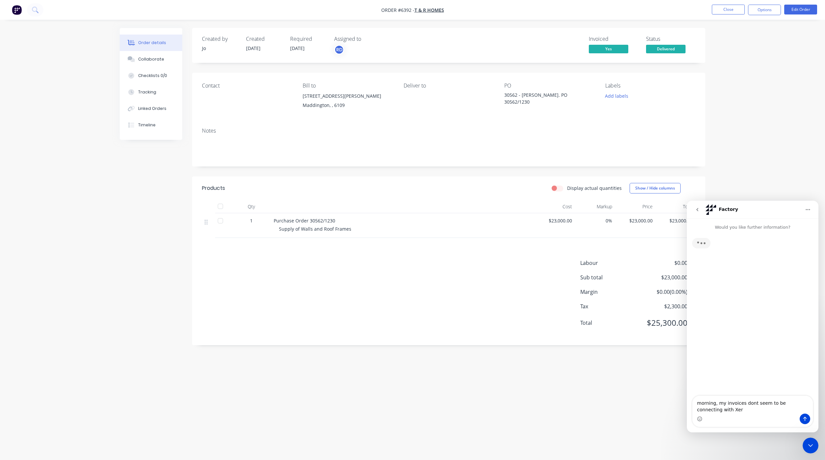
type textarea "morning, my invoices dont seem to be connecting with Xero"
click at [810, 447] on icon "Close Intercom Messenger" at bounding box center [811, 445] width 8 height 8
drag, startPoint x: 810, startPoint y: 447, endPoint x: 1624, endPoint y: 805, distance: 888.7
click at [810, 447] on icon "Open Intercom Messenger" at bounding box center [810, 445] width 11 height 11
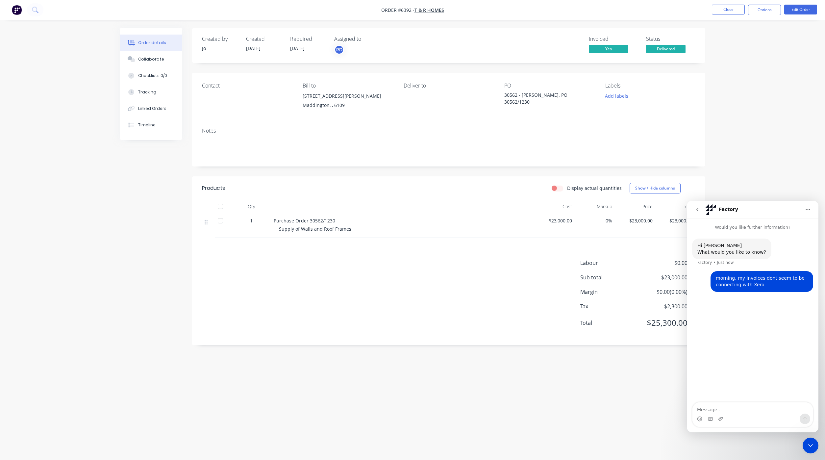
drag, startPoint x: 810, startPoint y: 443, endPoint x: 808, endPoint y: 440, distance: 4.2
click at [811, 443] on icon "Close Intercom Messenger" at bounding box center [811, 445] width 8 height 8
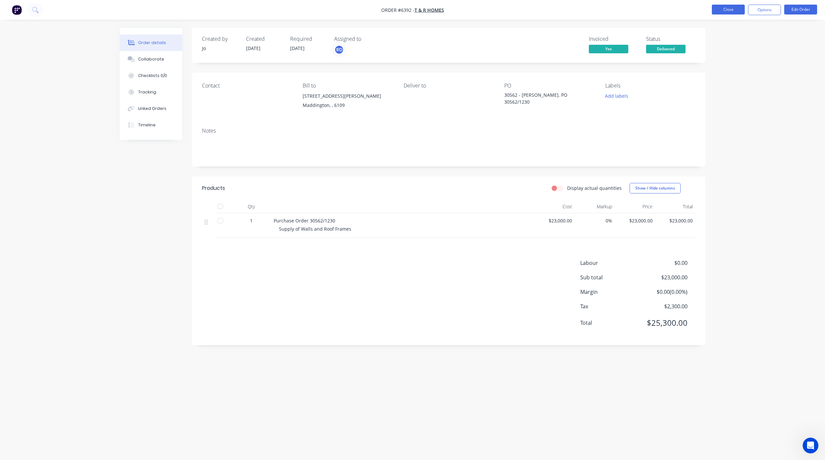
click at [717, 9] on button "Close" at bounding box center [728, 10] width 33 height 10
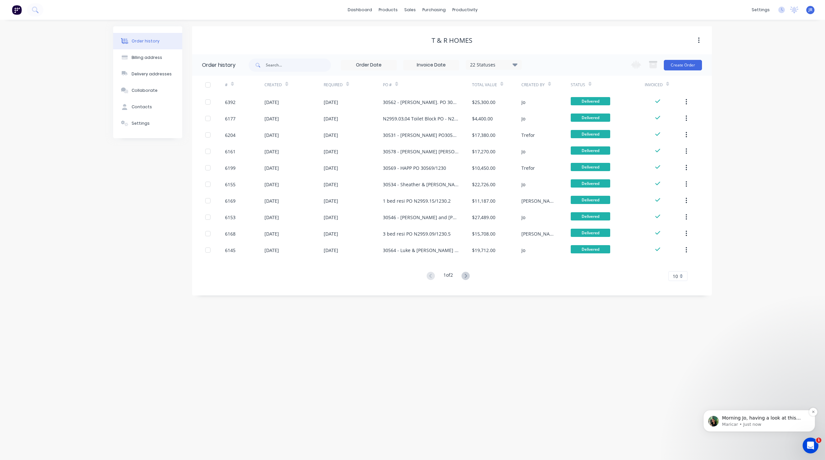
click at [778, 422] on p "Maricar • Just now" at bounding box center [764, 424] width 85 height 6
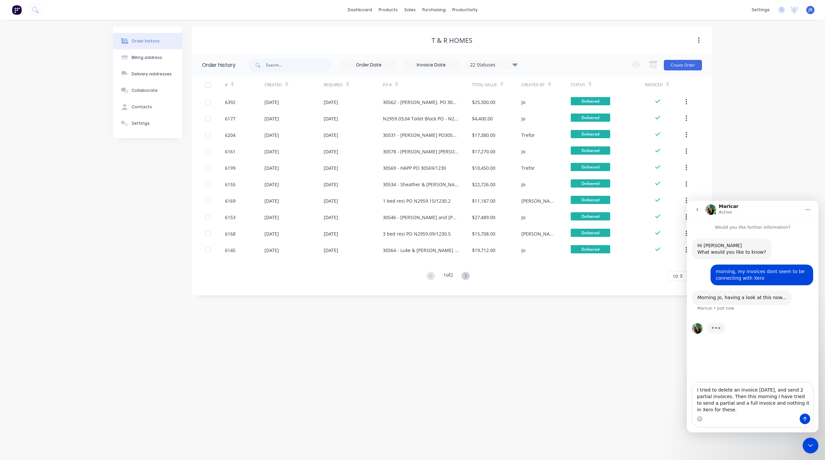
type textarea "I tried to delete an invoice yesterday, and send 2 partial invoices. Then this …"
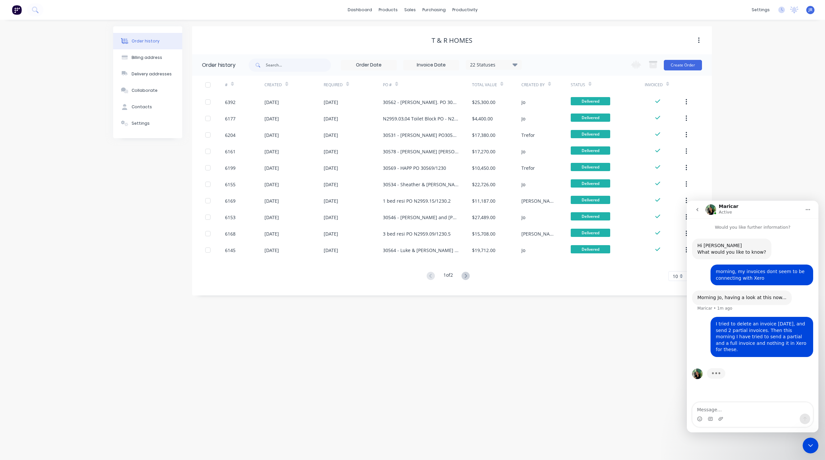
click at [809, 449] on div "Close Intercom Messenger" at bounding box center [811, 445] width 16 height 16
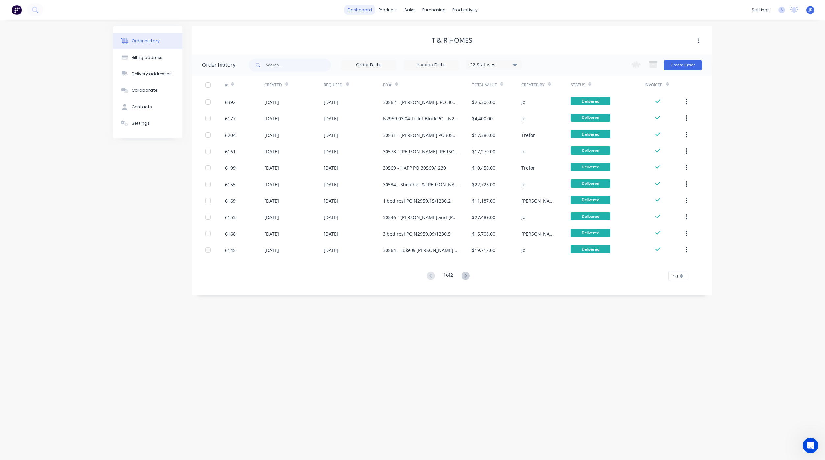
click at [348, 10] on link "dashboard" at bounding box center [359, 10] width 31 height 10
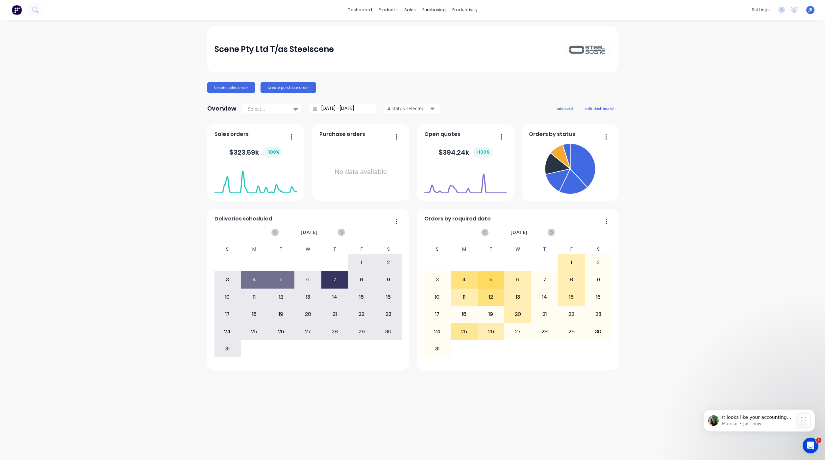
scroll to position [97, 0]
click at [811, 445] on icon "Open Intercom Messenger" at bounding box center [810, 445] width 11 height 11
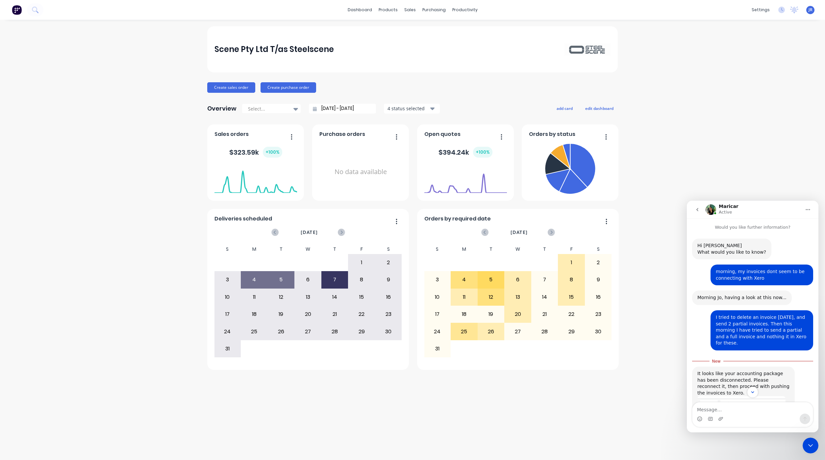
scroll to position [108, 0]
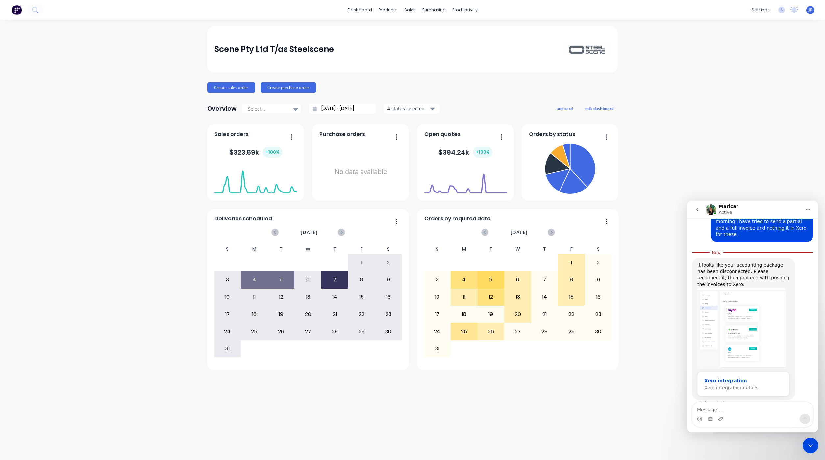
click at [734, 385] on span "Xero integration details" at bounding box center [731, 387] width 54 height 5
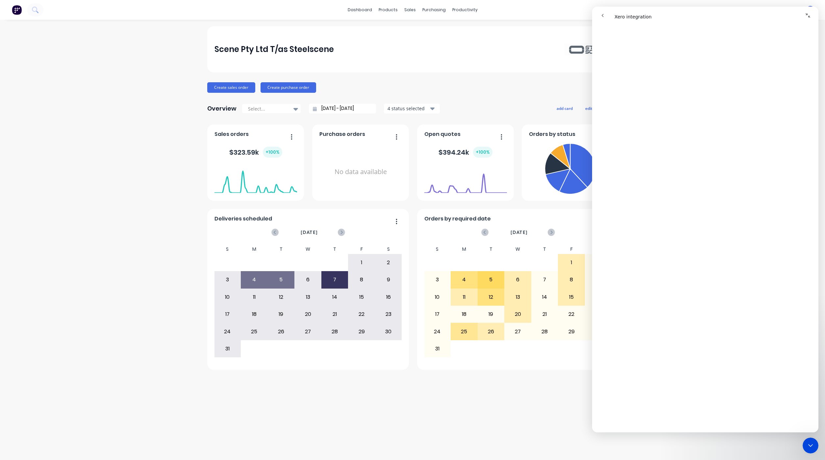
scroll to position [0, 0]
click at [815, 445] on div "Close Intercom Messenger" at bounding box center [811, 445] width 16 height 16
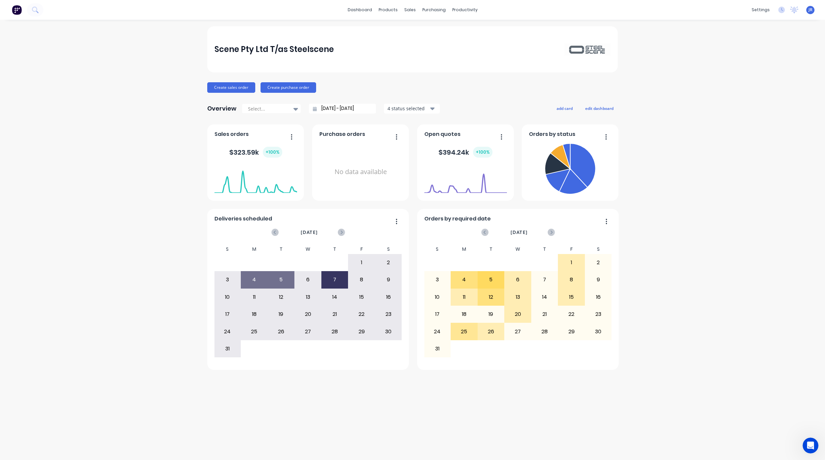
click at [811, 441] on icon "Open Intercom Messenger" at bounding box center [810, 445] width 11 height 11
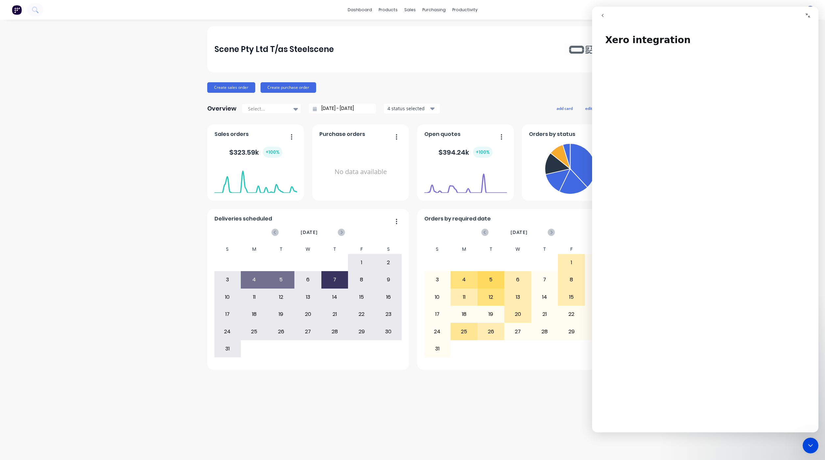
drag, startPoint x: 602, startPoint y: 15, endPoint x: 1247, endPoint y: 224, distance: 677.3
click at [602, 15] on icon "go back" at bounding box center [603, 15] width 2 height 3
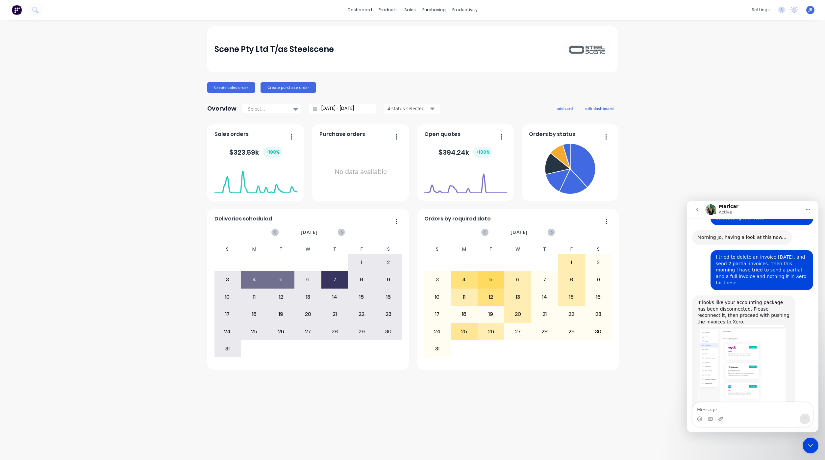
scroll to position [97, 0]
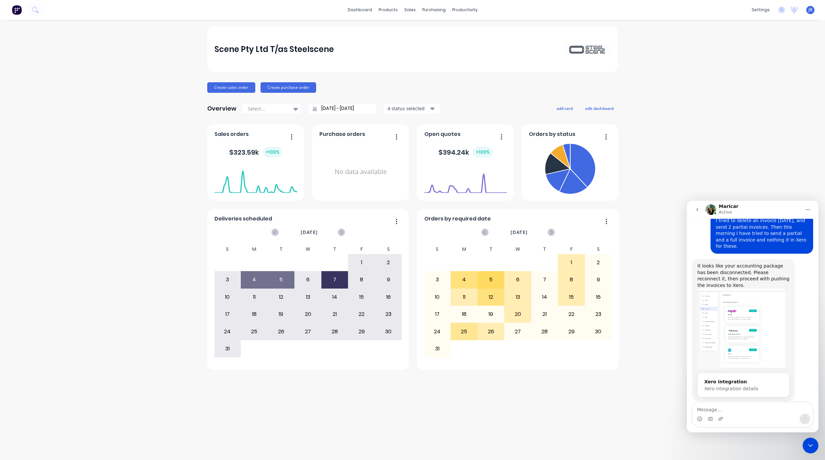
click at [735, 406] on textarea "Message…" at bounding box center [752, 407] width 120 height 11
type textarea "C"
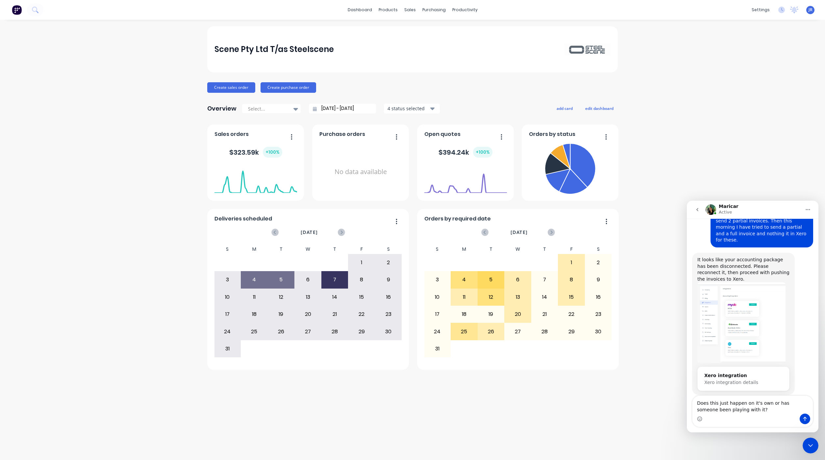
type textarea "Does this just happen on it's own or has someone been playing with it?"
click at [804, 418] on icon "Send a message…" at bounding box center [805, 419] width 4 height 4
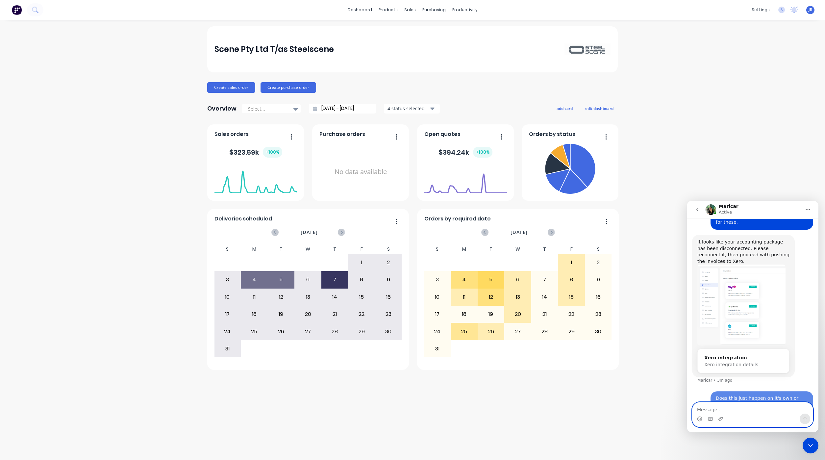
scroll to position [123, 0]
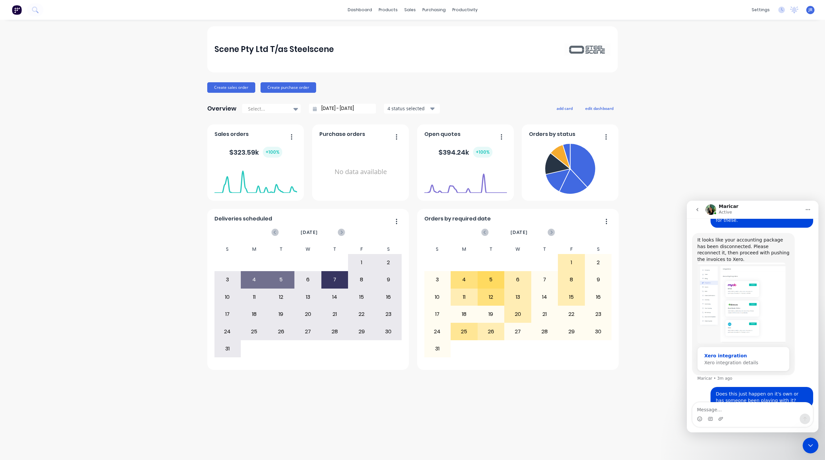
click at [726, 352] on div "Xero integration" at bounding box center [743, 355] width 78 height 7
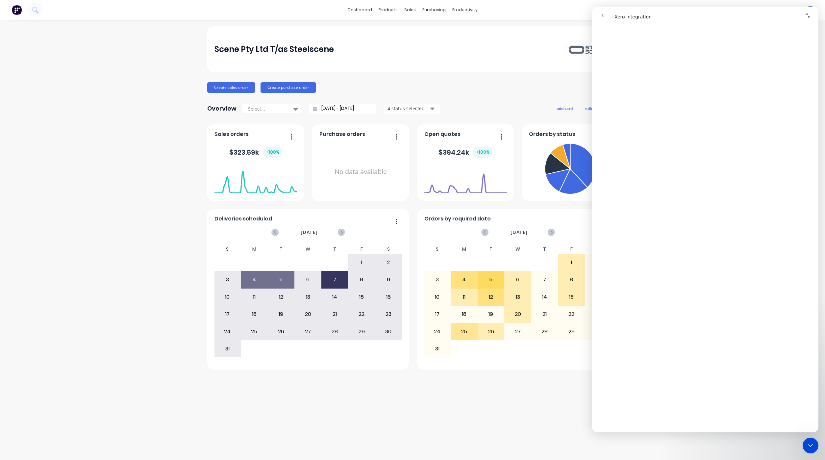
scroll to position [247, 0]
click at [605, 10] on button "go back" at bounding box center [602, 15] width 12 height 12
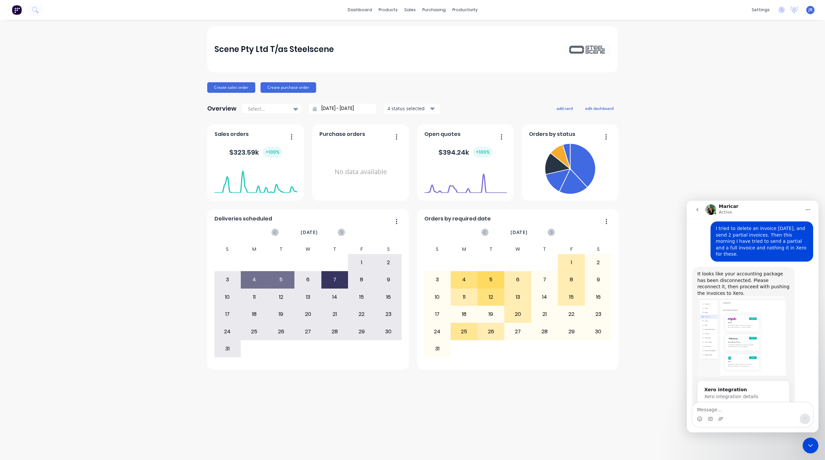
scroll to position [123, 0]
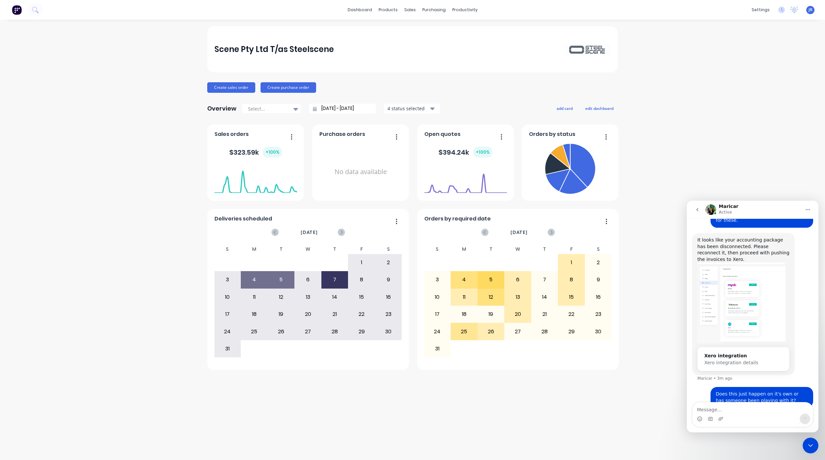
click at [741, 302] on img "Maricar says…" at bounding box center [741, 302] width 88 height 81
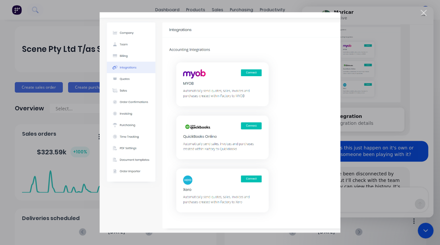
scroll to position [188, 0]
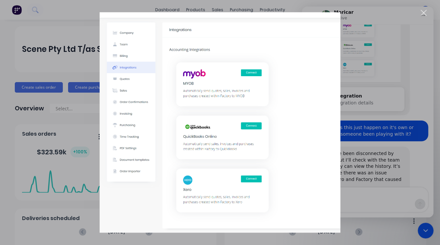
click at [410, 191] on div "Intercom messenger" at bounding box center [220, 122] width 440 height 245
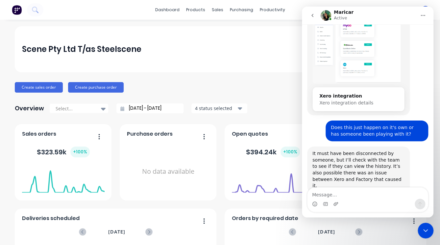
click at [427, 231] on icon "Close Intercom Messenger" at bounding box center [426, 231] width 8 height 8
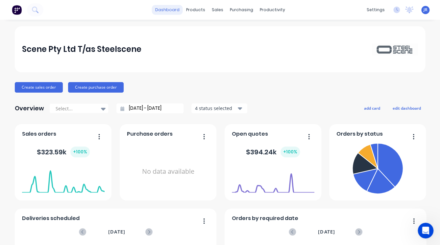
click at [169, 12] on link "dashboard" at bounding box center [167, 10] width 31 height 10
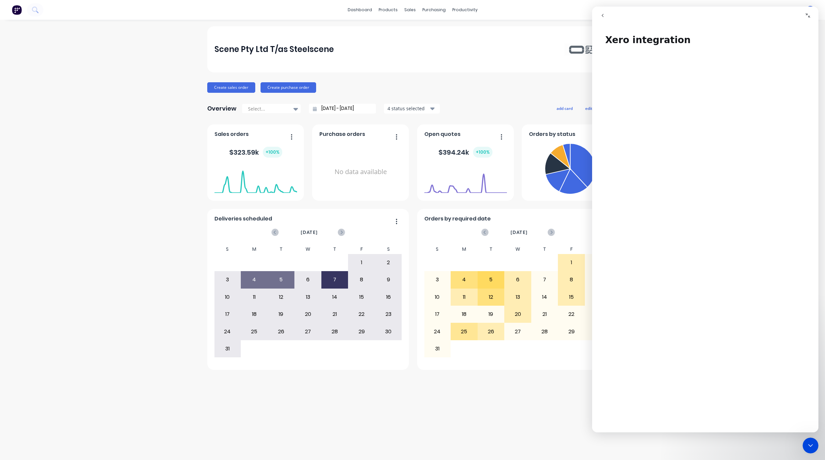
click at [605, 13] on icon "go back" at bounding box center [602, 15] width 5 height 5
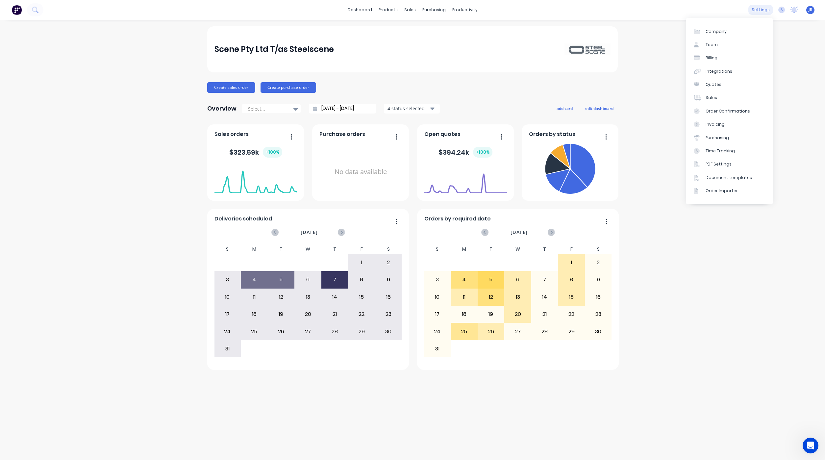
click at [759, 6] on div "settings" at bounding box center [760, 10] width 25 height 10
click at [713, 69] on div "Integrations" at bounding box center [719, 71] width 27 height 6
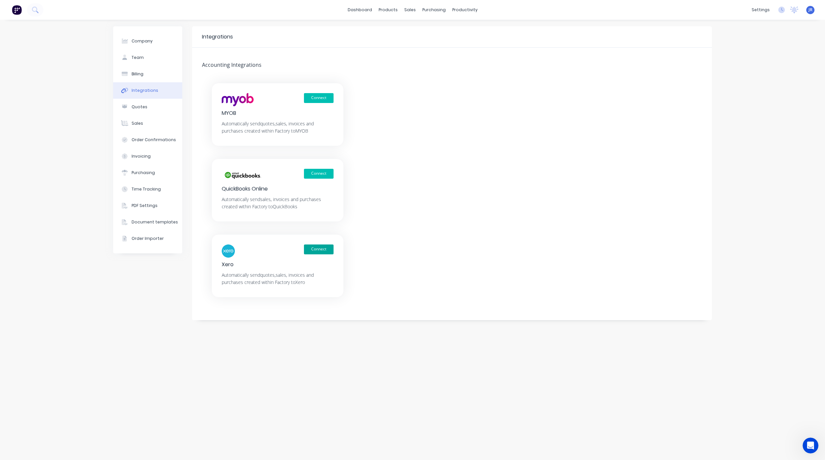
click at [320, 244] on button "Connect" at bounding box center [319, 249] width 30 height 10
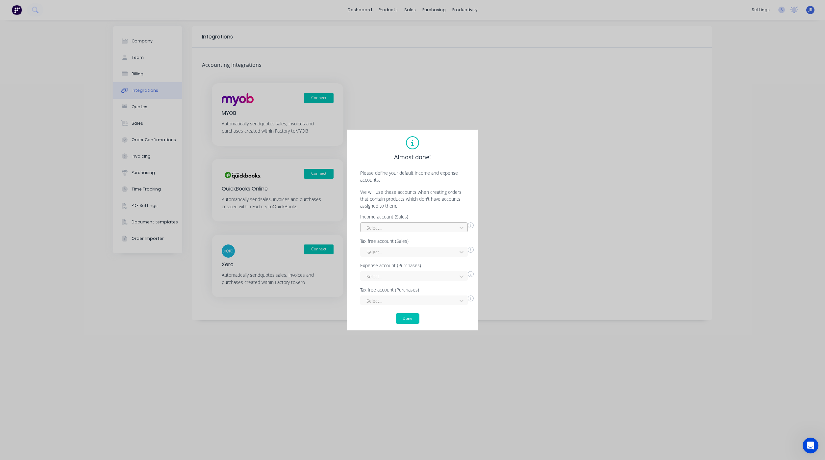
click at [407, 222] on div "Select..." at bounding box center [414, 227] width 108 height 10
click at [442, 201] on p "We will use these accounts when creating orders that contain products which don…" at bounding box center [413, 196] width 118 height 21
click at [467, 225] on div at bounding box center [462, 227] width 12 height 11
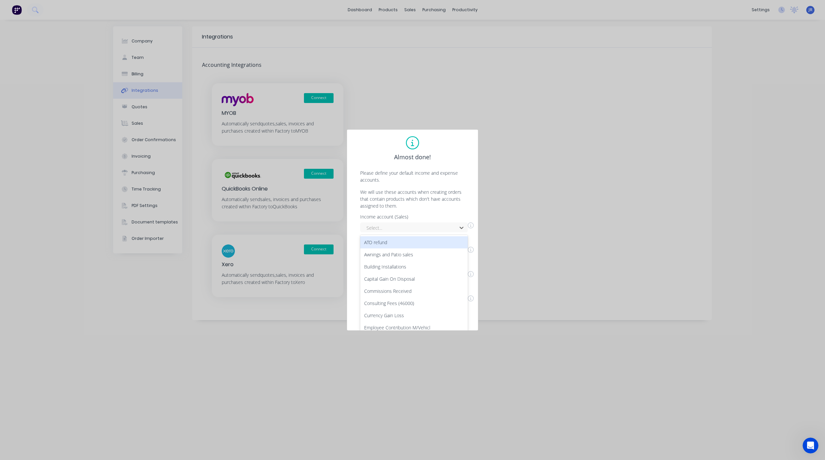
click at [458, 189] on p "We will use these accounts when creating orders that contain products which don…" at bounding box center [413, 198] width 118 height 21
click at [462, 252] on icon at bounding box center [461, 252] width 7 height 7
click at [461, 175] on p "Please define your default income and expense accounts." at bounding box center [413, 176] width 118 height 14
click at [429, 226] on div "Income account (Sales) Select... Tax free account (Sales) Select... Expense acc…" at bounding box center [413, 259] width 118 height 91
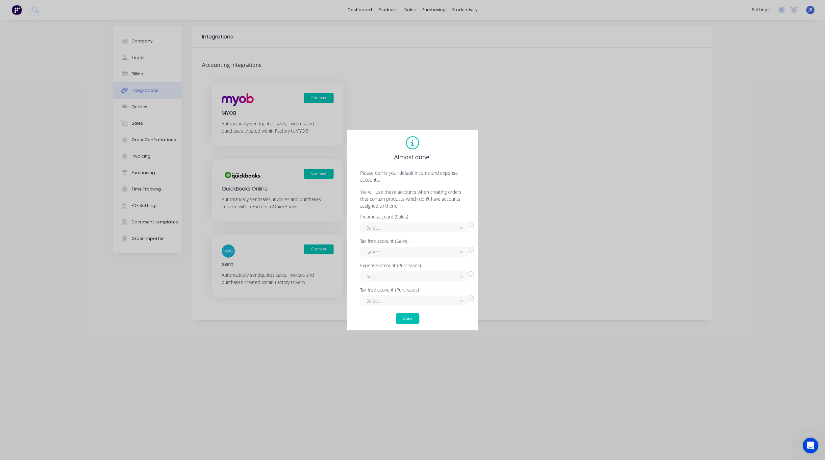
click at [429, 193] on p "We will use these accounts when creating orders that contain products which don…" at bounding box center [413, 198] width 118 height 21
click at [441, 227] on div "Income account (Sales) Select... Tax free account (Sales) Select... Expense acc…" at bounding box center [413, 259] width 118 height 91
click at [450, 197] on p "We will use these accounts when creating orders that contain products which don…" at bounding box center [413, 198] width 118 height 21
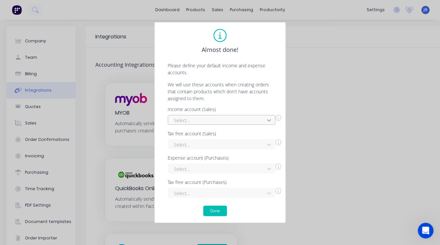
click at [271, 118] on icon at bounding box center [269, 120] width 7 height 7
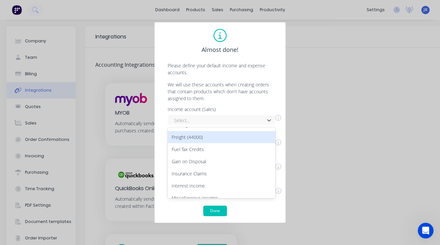
scroll to position [105, 0]
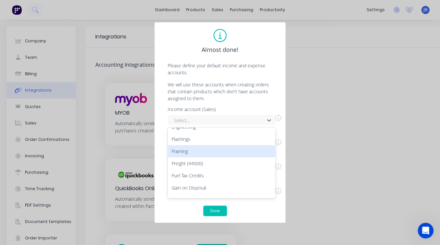
click at [188, 152] on div "Framing" at bounding box center [222, 151] width 108 height 12
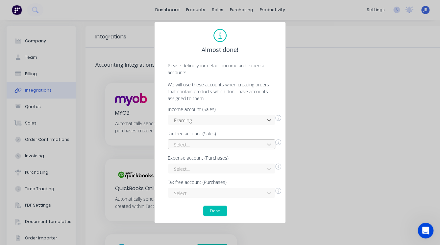
click at [229, 146] on div at bounding box center [217, 145] width 88 height 8
click at [228, 98] on p "We will use these accounts when creating orders that contain products which don…" at bounding box center [220, 91] width 118 height 21
click at [224, 165] on div "Select..." at bounding box center [222, 169] width 108 height 10
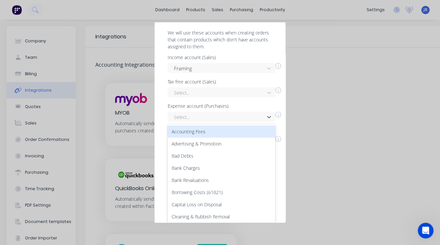
click at [239, 53] on div "Almost done! Please define your default income and expense accounts. We will us…" at bounding box center [220, 70] width 118 height 187
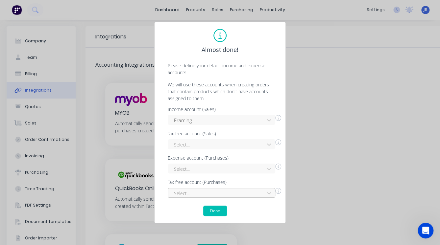
scroll to position [76, 0]
click at [228, 191] on div "Select..." at bounding box center [222, 193] width 108 height 10
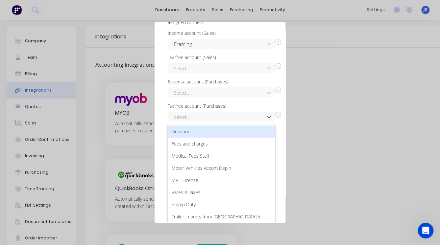
click at [240, 27] on div "Almost done! Please define your default income and expense accounts. We will us…" at bounding box center [220, 122] width 132 height 201
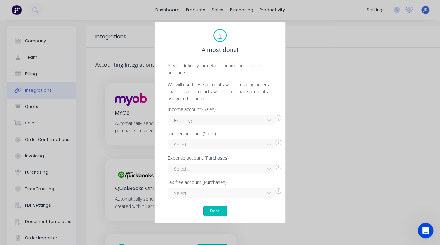
click at [215, 213] on button "Done" at bounding box center [215, 211] width 24 height 11
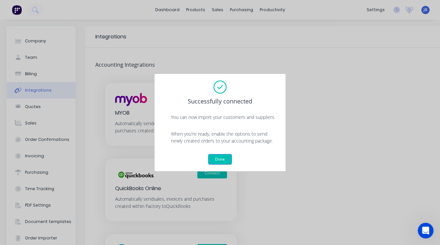
click at [224, 162] on button "Done" at bounding box center [220, 159] width 24 height 11
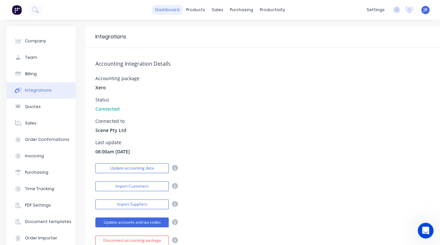
click at [169, 13] on link "dashboard" at bounding box center [167, 10] width 31 height 10
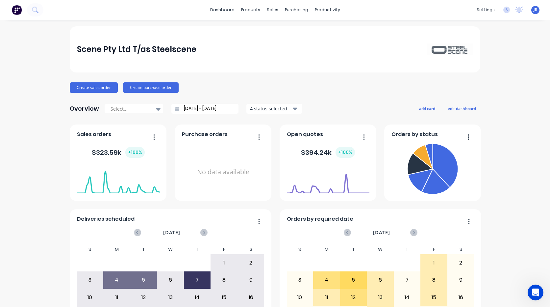
click at [504, 103] on div "Scene Pty Ltd T/as Steelscene Create sales order Create purchase order Overview…" at bounding box center [275, 197] width 550 height 343
